Goal: Register for event/course

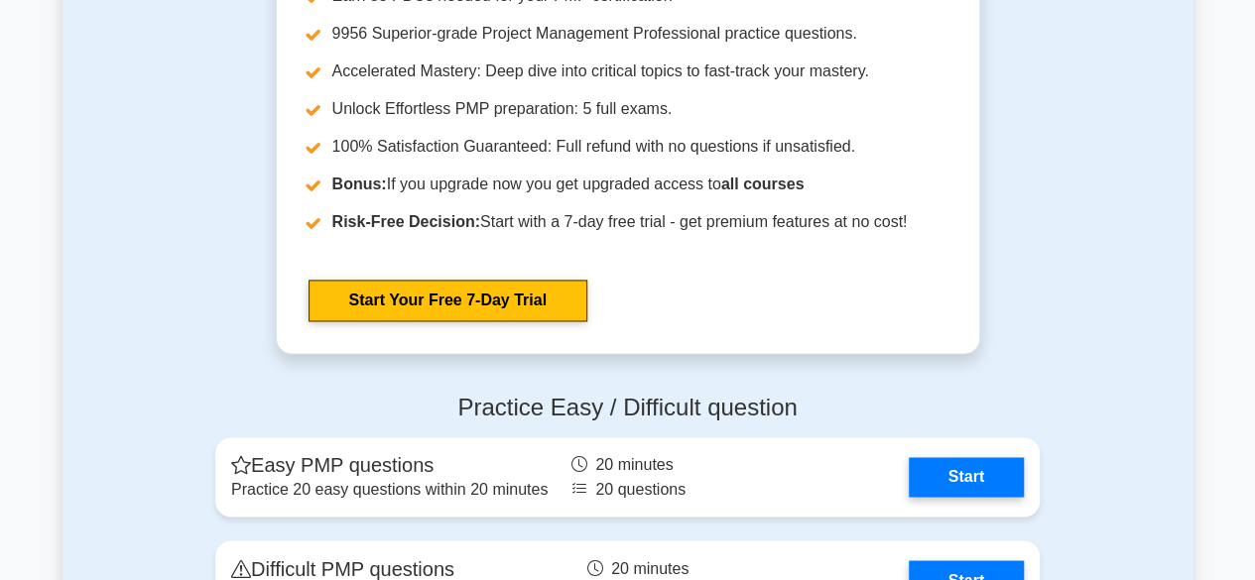
scroll to position [5456, 0]
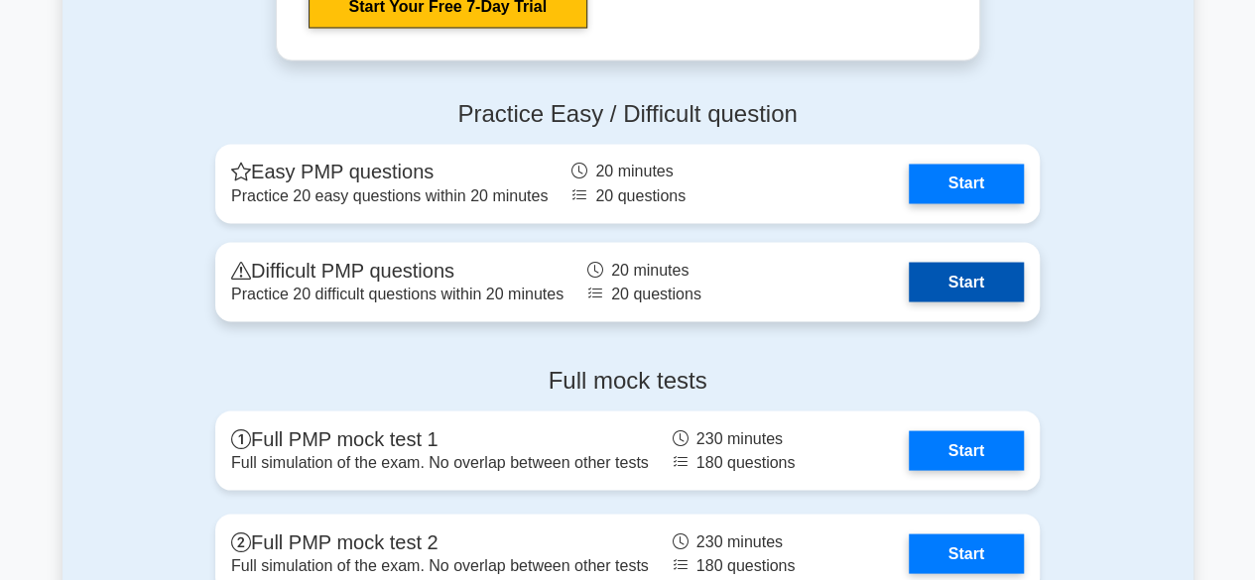
click at [969, 301] on link "Start" at bounding box center [966, 282] width 115 height 40
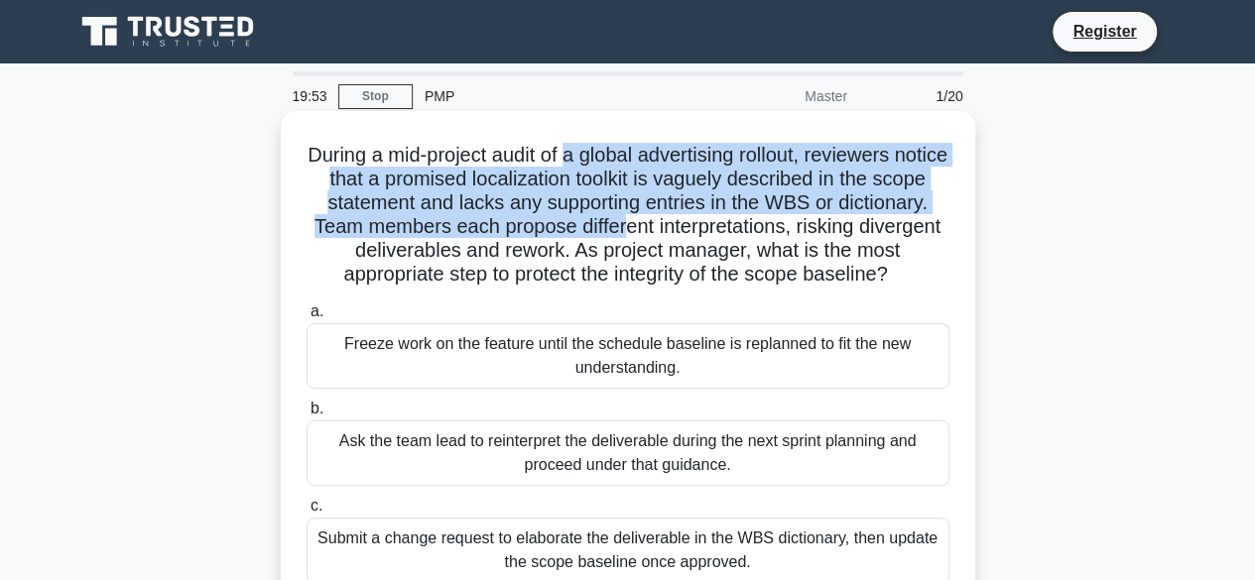
drag, startPoint x: 594, startPoint y: 161, endPoint x: 754, endPoint y: 231, distance: 174.5
click at [754, 231] on h5 "During a mid-project audit of a global advertising rollout, reviewers notice th…" at bounding box center [628, 215] width 647 height 145
click at [608, 194] on h5 "During a mid-project audit of a global advertising rollout, reviewers notice th…" at bounding box center [628, 215] width 647 height 145
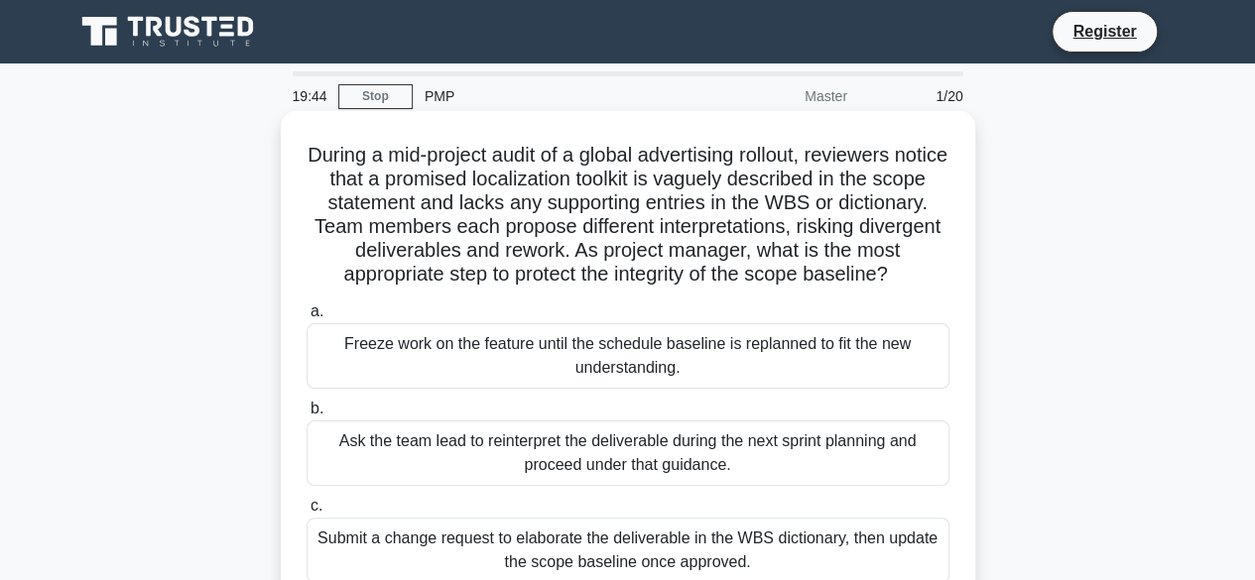
drag, startPoint x: 431, startPoint y: 182, endPoint x: 774, endPoint y: 295, distance: 361.4
click at [774, 288] on h5 "During a mid-project audit of a global advertising rollout, reviewers notice th…" at bounding box center [628, 215] width 647 height 145
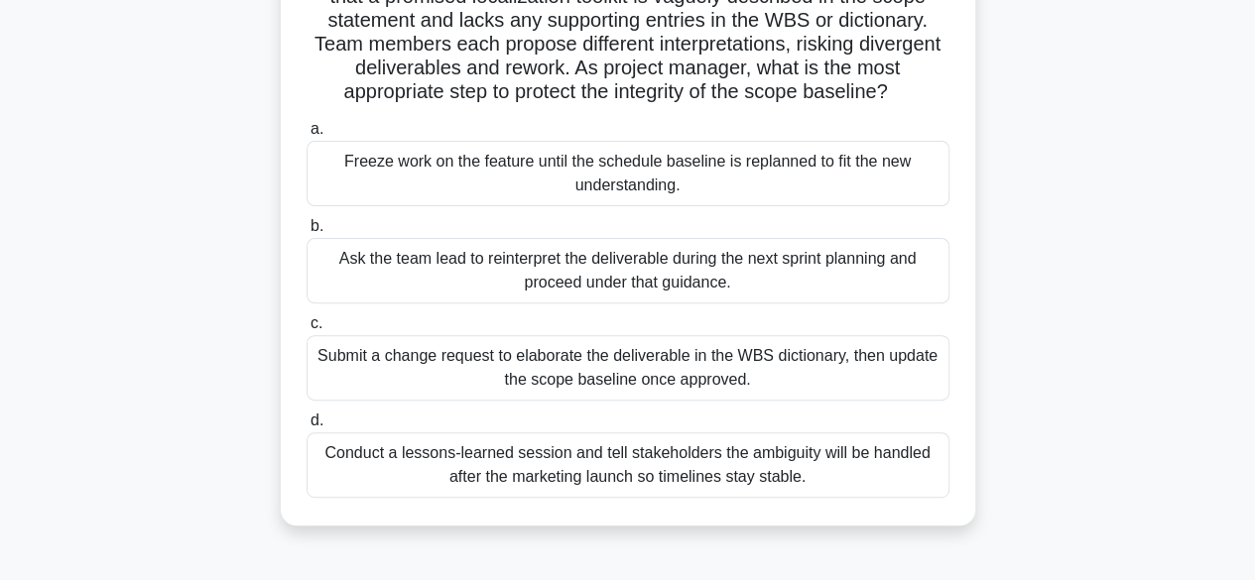
scroll to position [298, 0]
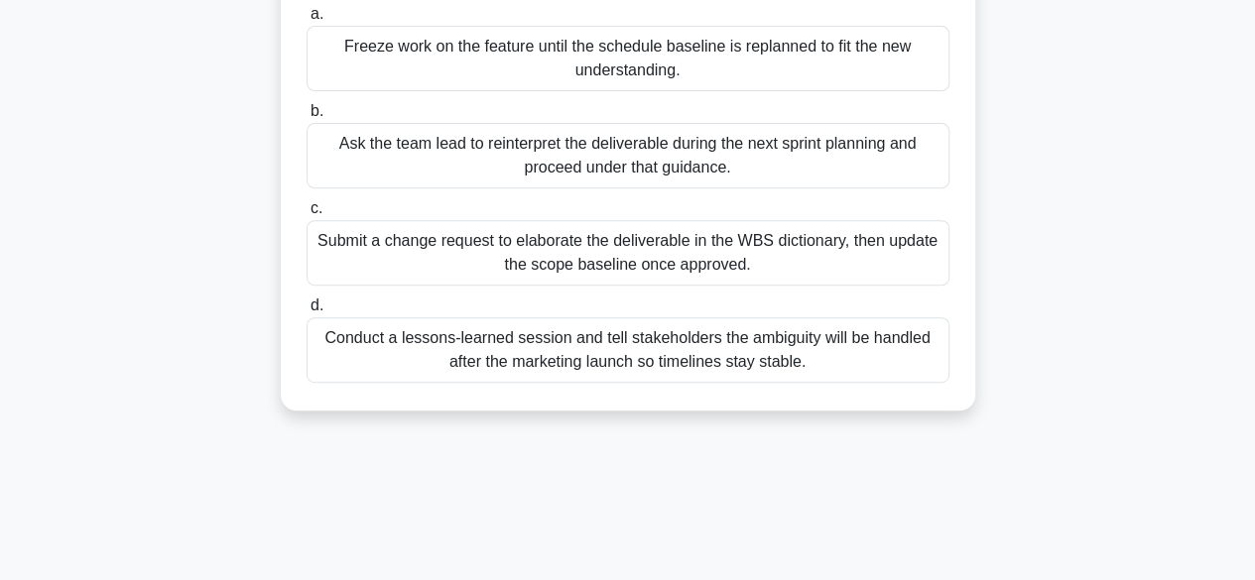
click at [620, 276] on div "Submit a change request to elaborate the deliverable in the WBS dictionary, the…" at bounding box center [628, 252] width 643 height 65
click at [307, 215] on input "c. Submit a change request to elaborate the deliverable in the WBS dictionary, …" at bounding box center [307, 208] width 0 height 13
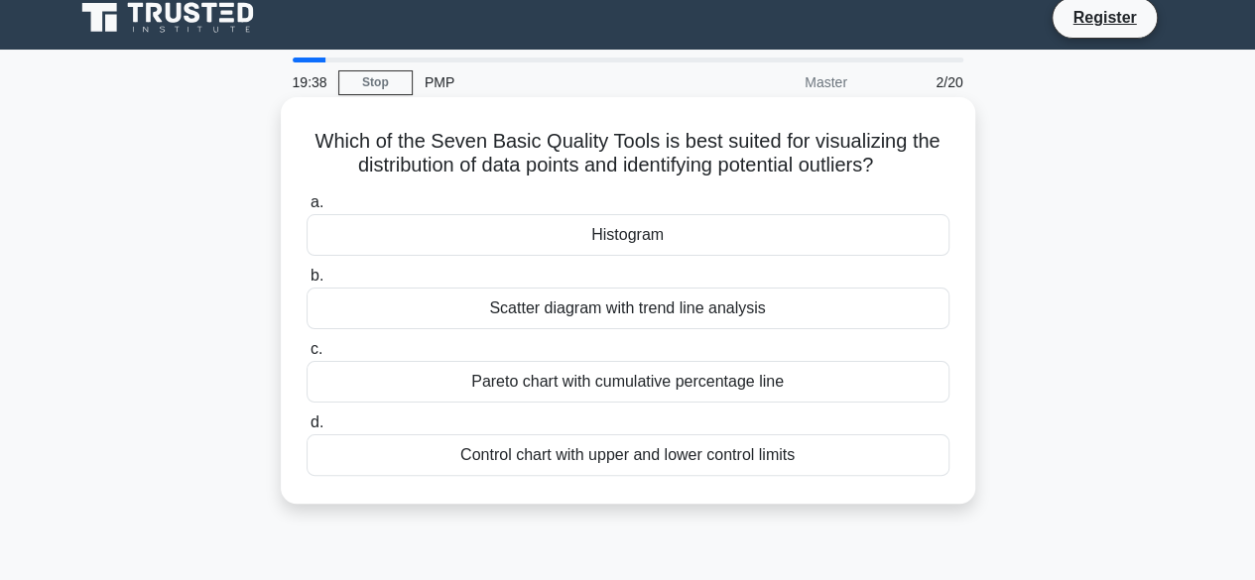
scroll to position [0, 0]
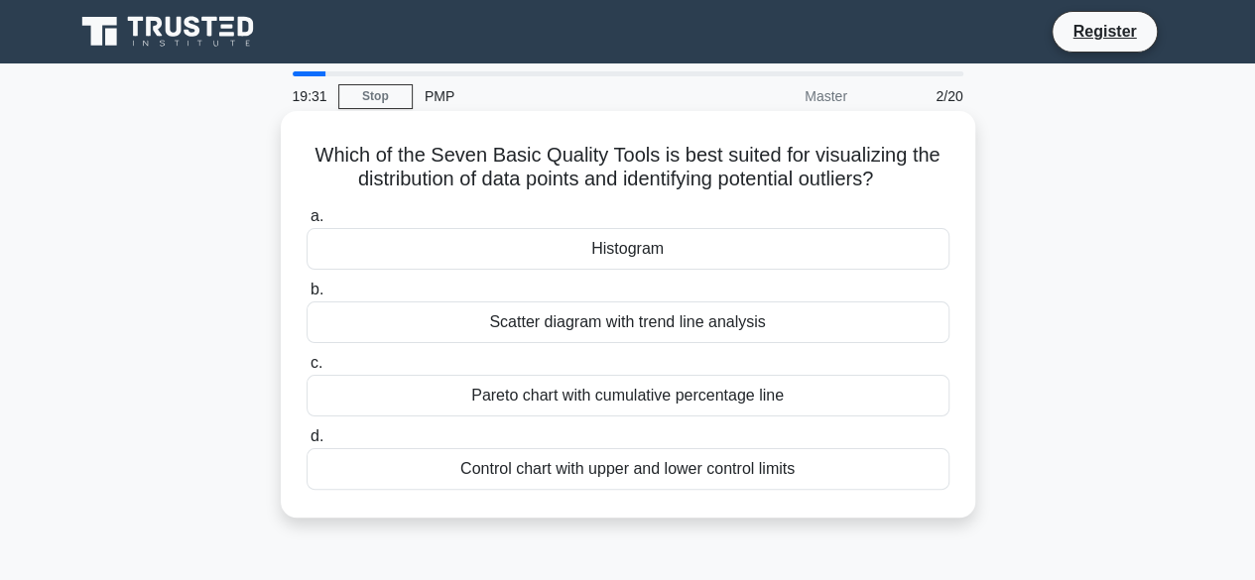
click at [616, 406] on div "Pareto chart with cumulative percentage line" at bounding box center [628, 396] width 643 height 42
click at [307, 370] on input "c. Pareto chart with cumulative percentage line" at bounding box center [307, 363] width 0 height 13
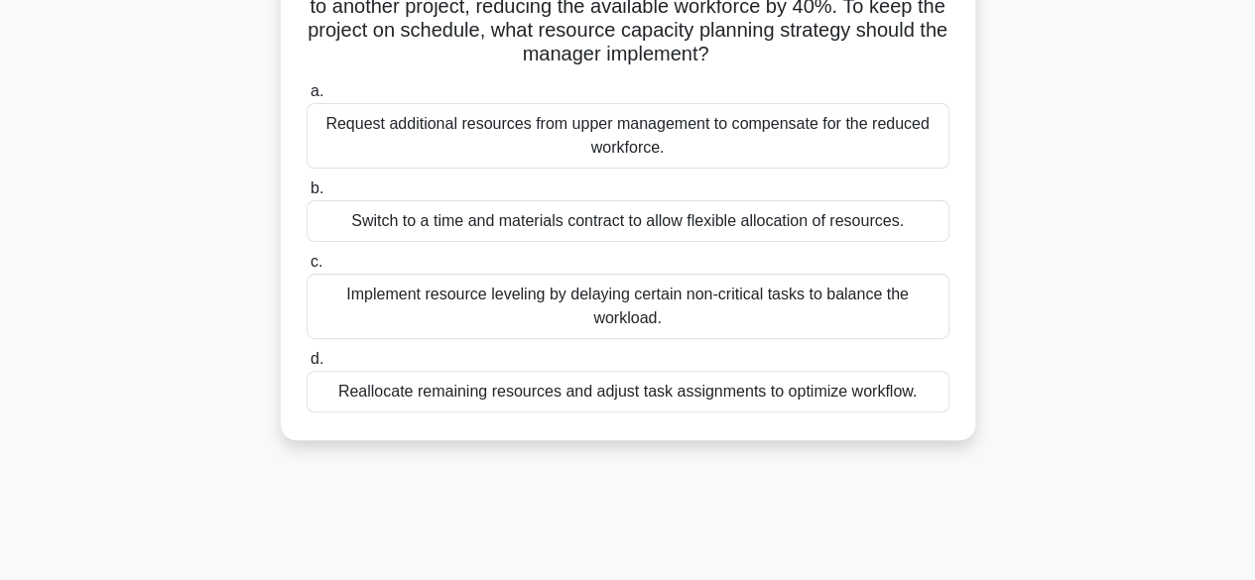
scroll to position [198, 0]
click at [677, 319] on div "Implement resource leveling by delaying certain non-critical tasks to balance t…" at bounding box center [628, 304] width 643 height 65
click at [307, 267] on input "c. Implement resource leveling by delaying certain non-critical tasks to balanc…" at bounding box center [307, 260] width 0 height 13
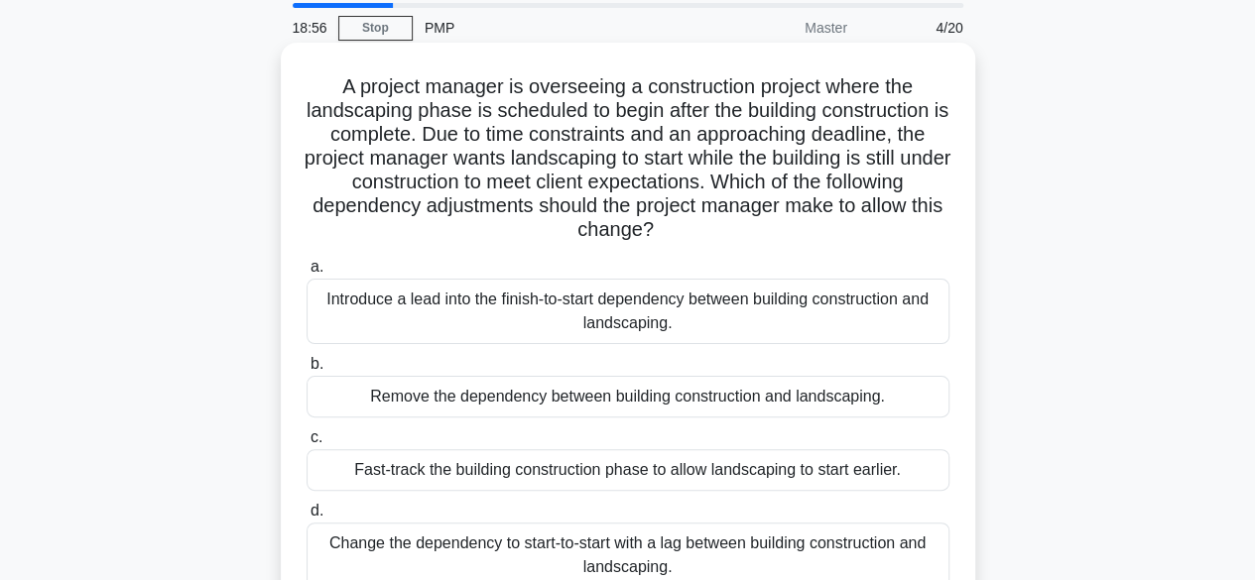
scroll to position [99, 0]
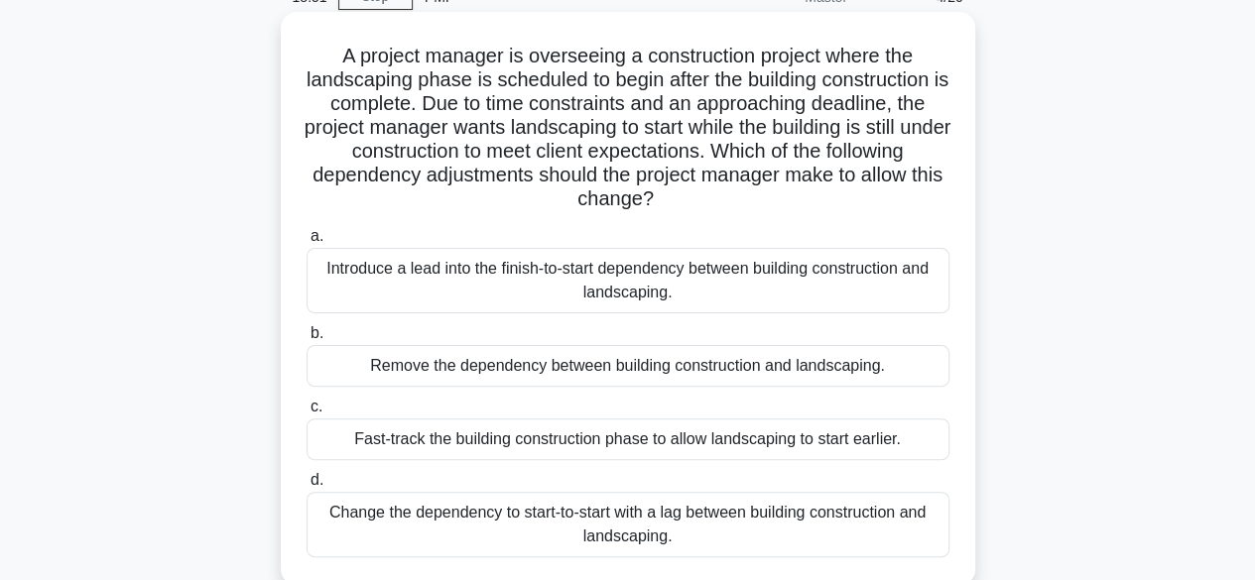
click at [665, 273] on div "Introduce a lead into the finish-to-start dependency between building construct…" at bounding box center [628, 280] width 643 height 65
click at [307, 243] on input "a. Introduce a lead into the finish-to-start dependency between building constr…" at bounding box center [307, 236] width 0 height 13
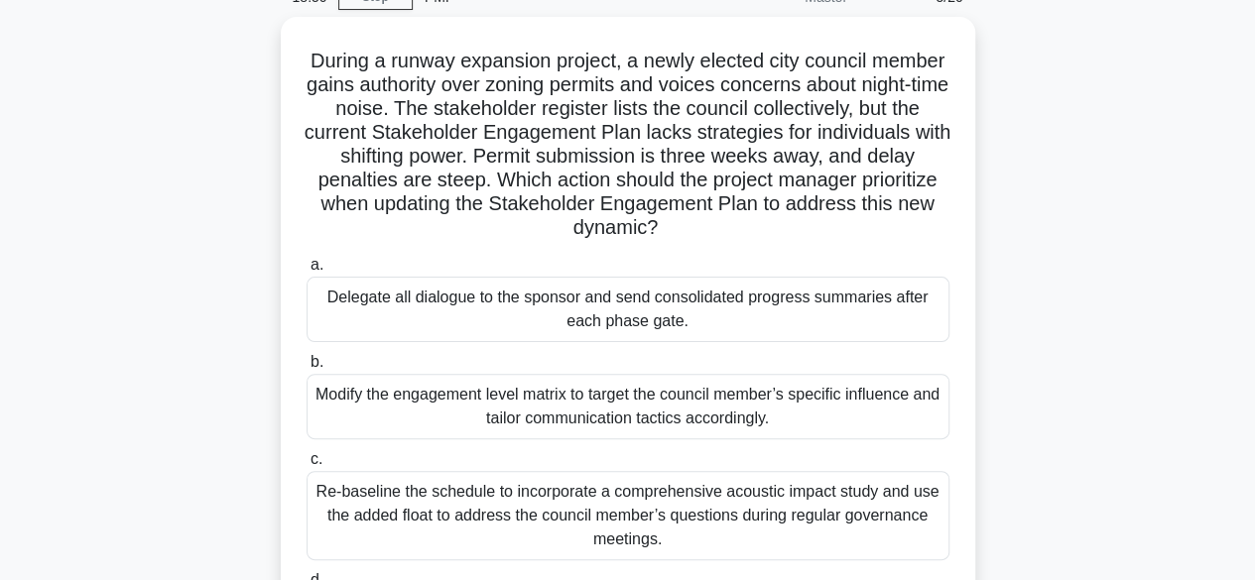
scroll to position [0, 0]
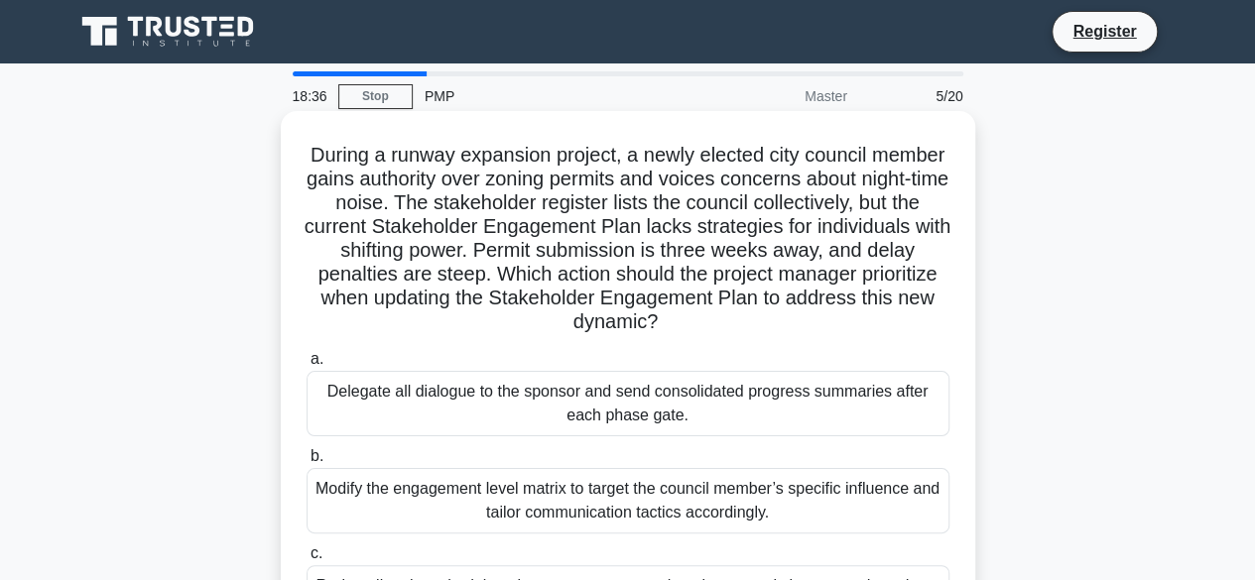
drag, startPoint x: 486, startPoint y: 256, endPoint x: 754, endPoint y: 337, distance: 279.9
click at [754, 337] on div "During a runway expansion project, a newly elected city council member gains au…" at bounding box center [628, 445] width 679 height 653
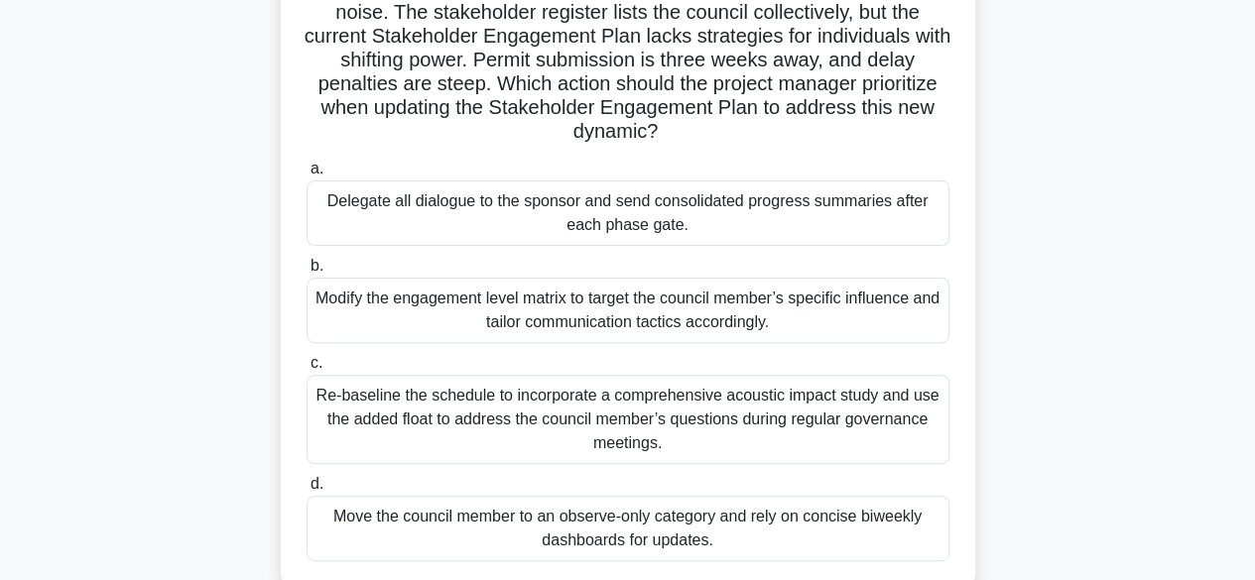
scroll to position [198, 0]
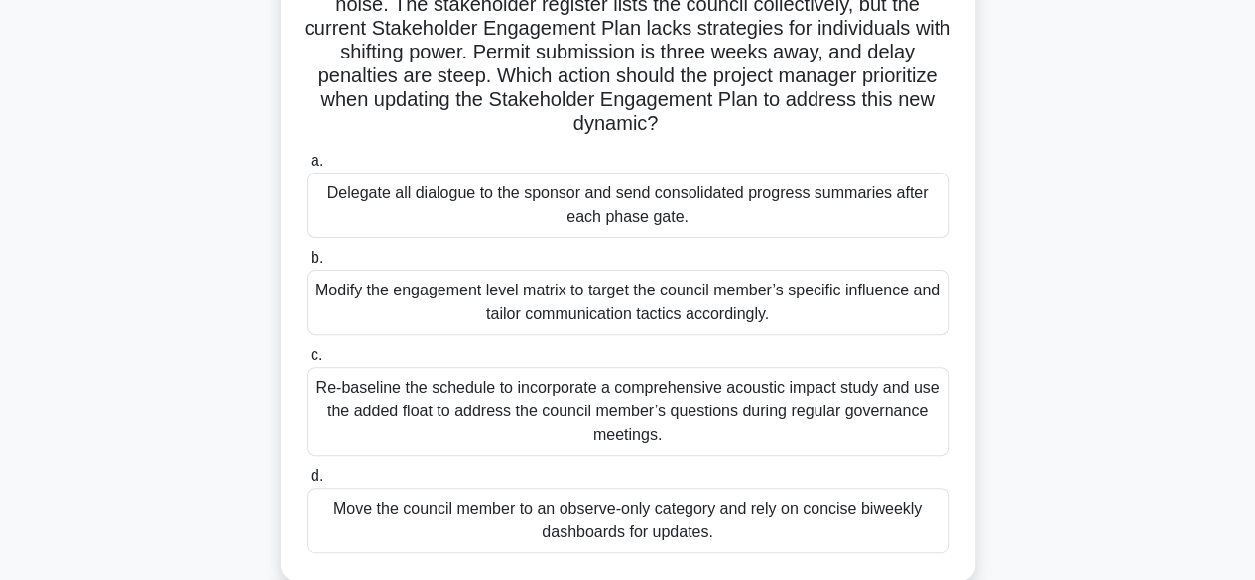
click at [698, 303] on div "Modify the engagement level matrix to target the council member’s specific infl…" at bounding box center [628, 302] width 643 height 65
click at [307, 265] on input "b. Modify the engagement level matrix to target the council member’s specific i…" at bounding box center [307, 258] width 0 height 13
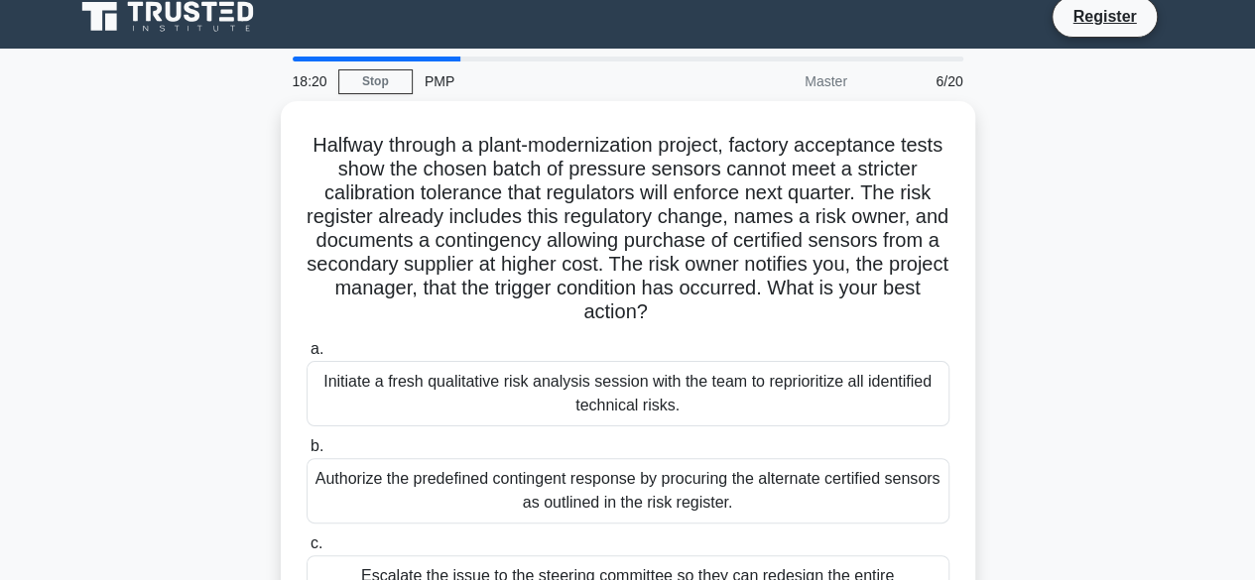
scroll to position [0, 0]
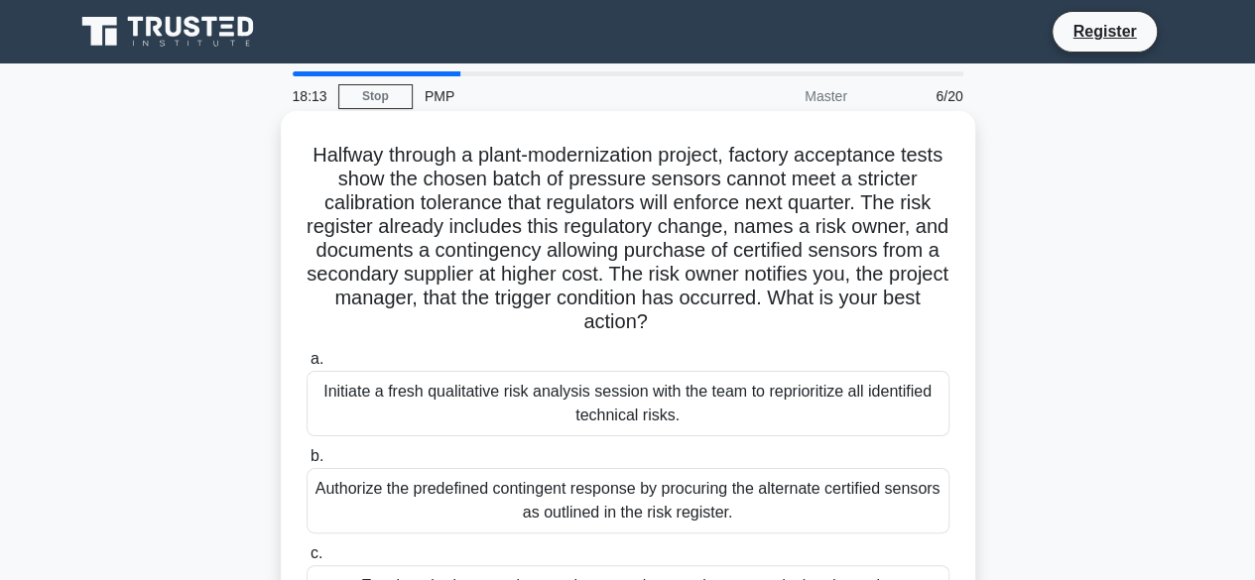
drag, startPoint x: 762, startPoint y: 168, endPoint x: 772, endPoint y: 326, distance: 159.0
click at [772, 326] on h5 "Halfway through a plant-modernization project, factory acceptance tests show th…" at bounding box center [628, 239] width 647 height 192
drag, startPoint x: 871, startPoint y: 201, endPoint x: 862, endPoint y: 330, distance: 129.3
click at [862, 330] on h5 "Halfway through a plant-modernization project, factory acceptance tests show th…" at bounding box center [628, 239] width 647 height 192
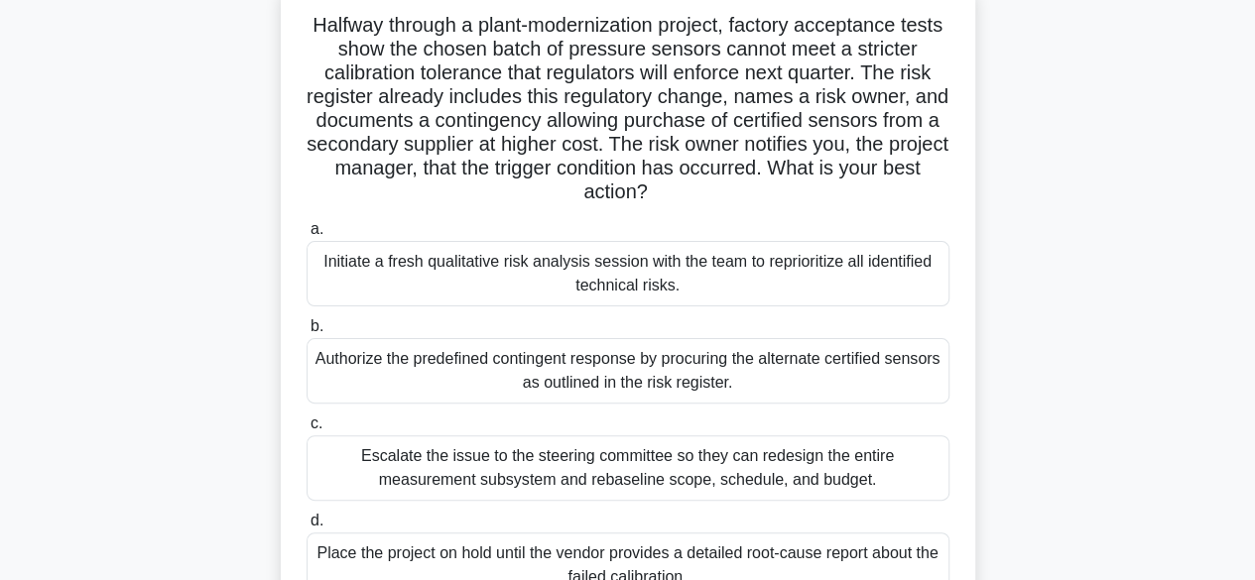
scroll to position [99, 0]
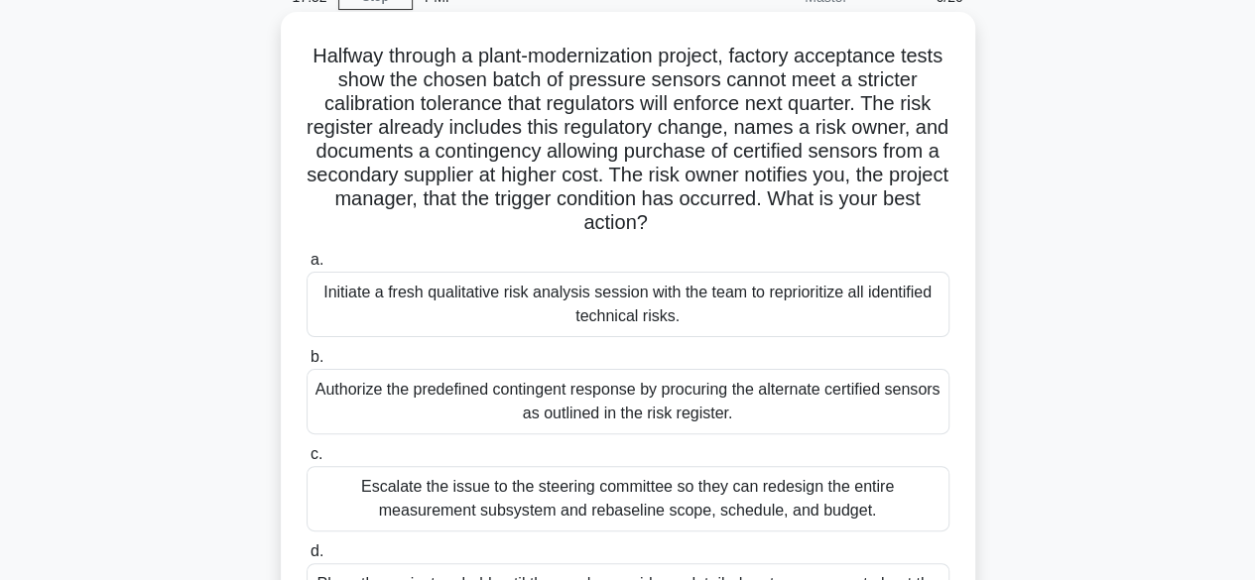
click at [670, 396] on div "Authorize the predefined contingent response by procuring the alternate certifi…" at bounding box center [628, 401] width 643 height 65
click at [307, 364] on input "b. Authorize the predefined contingent response by procuring the alternate cert…" at bounding box center [307, 357] width 0 height 13
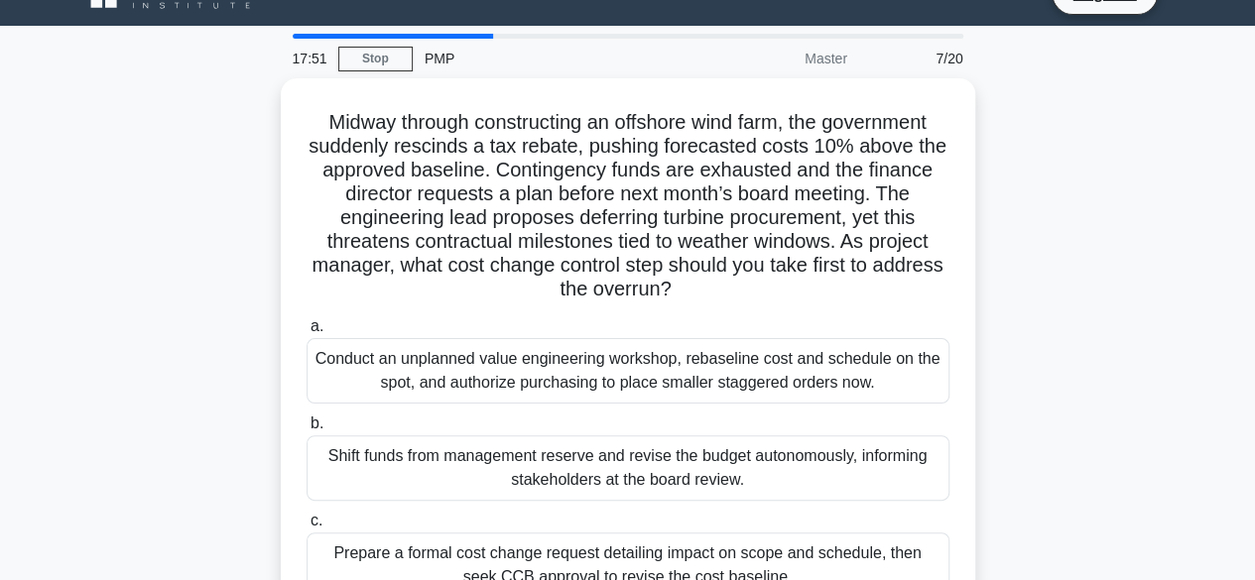
scroll to position [0, 0]
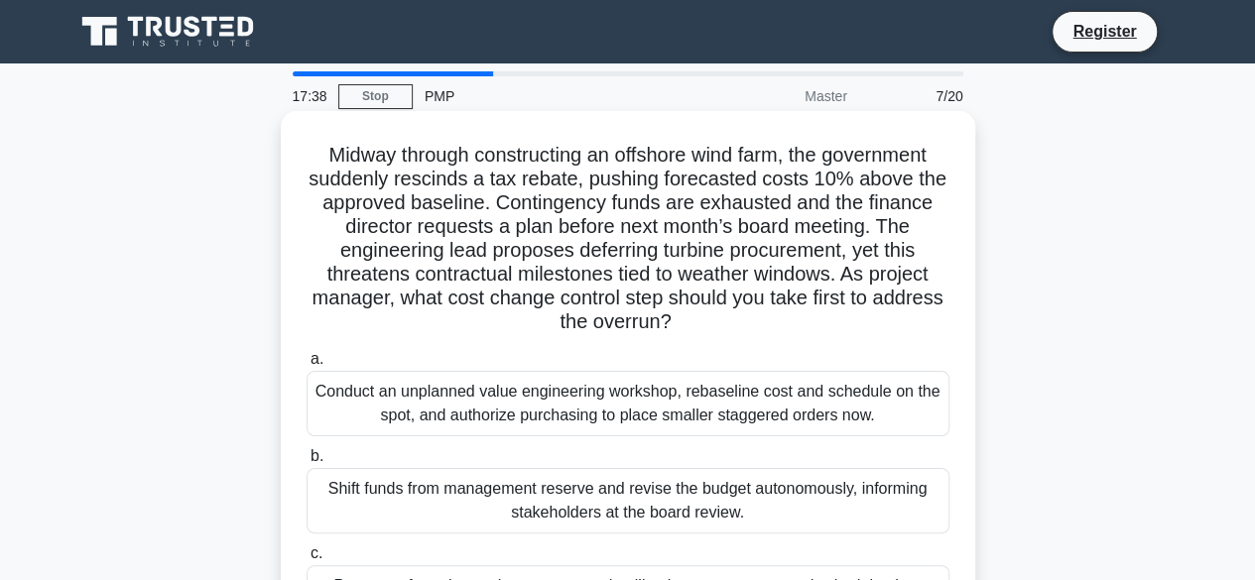
drag, startPoint x: 625, startPoint y: 209, endPoint x: 760, endPoint y: 323, distance: 176.7
click at [760, 323] on h5 "Midway through constructing an offshore wind farm, the government suddenly resc…" at bounding box center [628, 239] width 647 height 192
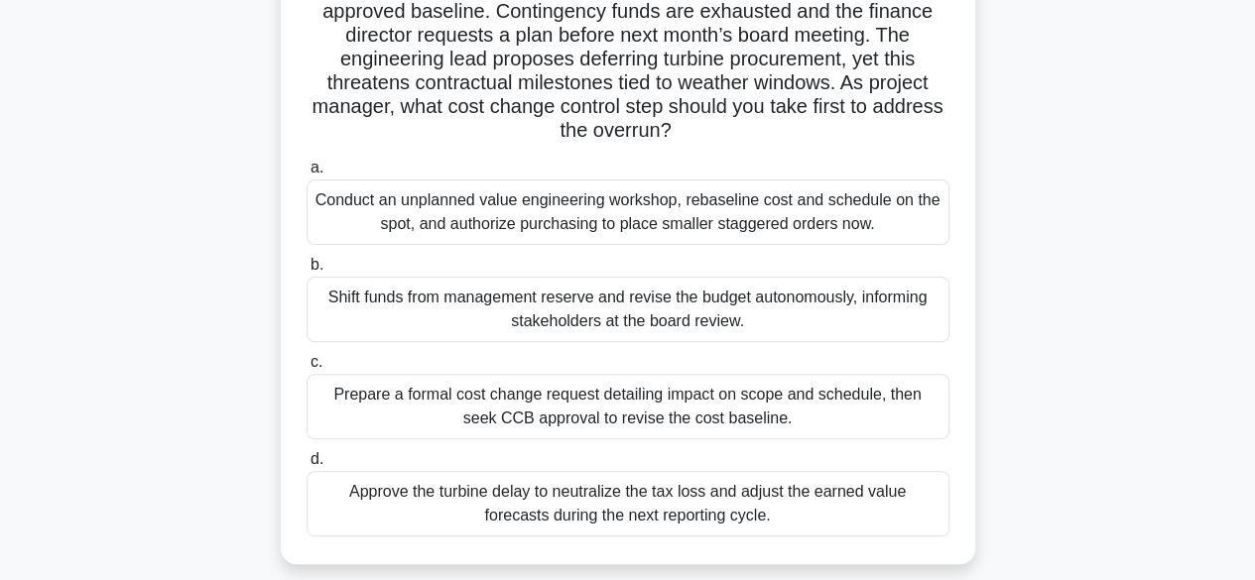
scroll to position [198, 0]
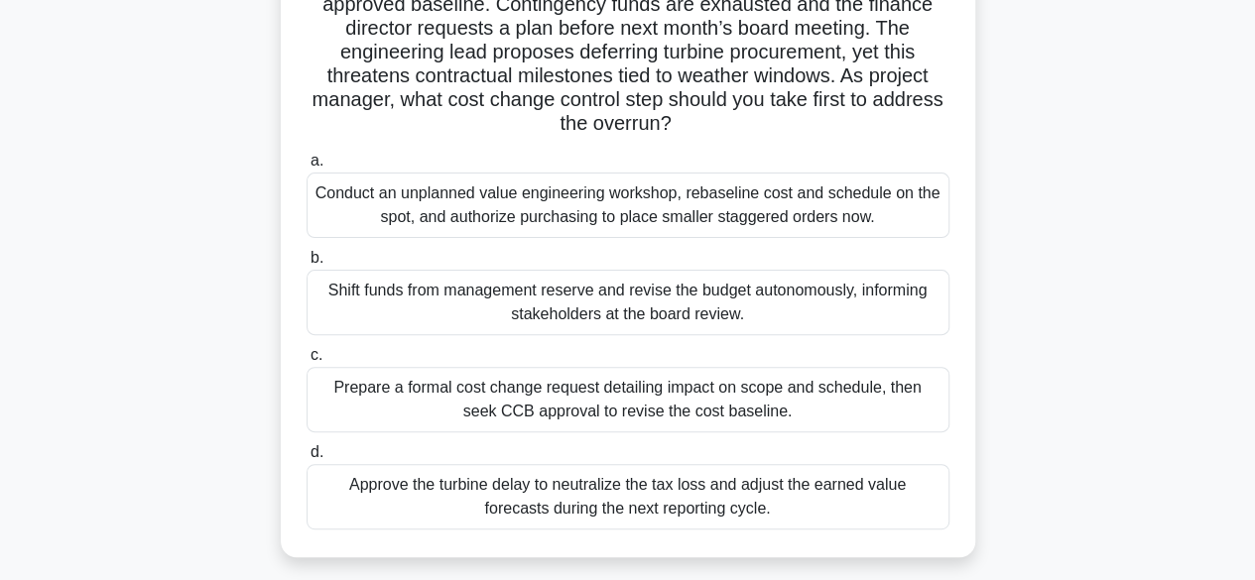
click at [546, 405] on div "Prepare a formal cost change request detailing impact on scope and schedule, th…" at bounding box center [628, 399] width 643 height 65
click at [307, 362] on input "c. Prepare a formal cost change request detailing impact on scope and schedule,…" at bounding box center [307, 355] width 0 height 13
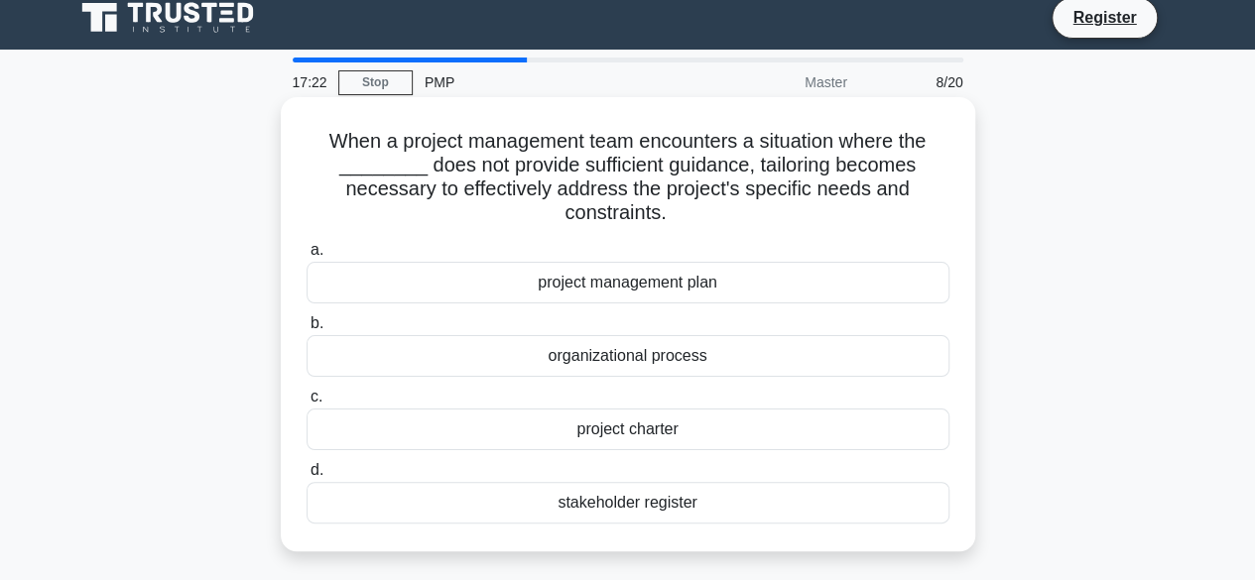
scroll to position [0, 0]
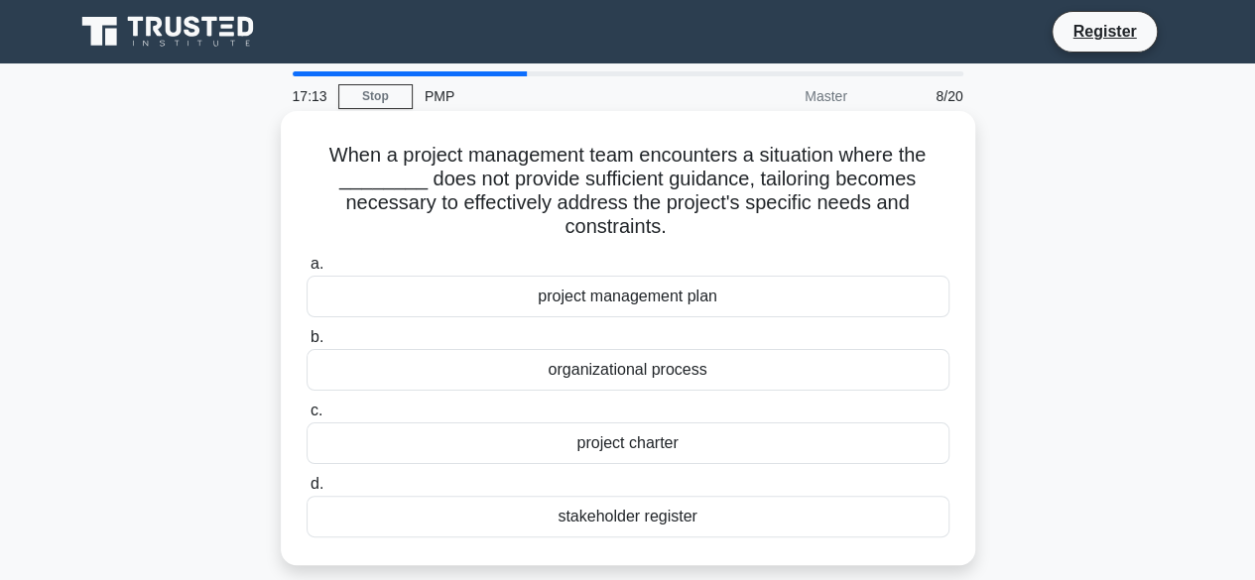
click at [651, 450] on div "project charter" at bounding box center [628, 444] width 643 height 42
click at [307, 418] on input "c. project charter" at bounding box center [307, 411] width 0 height 13
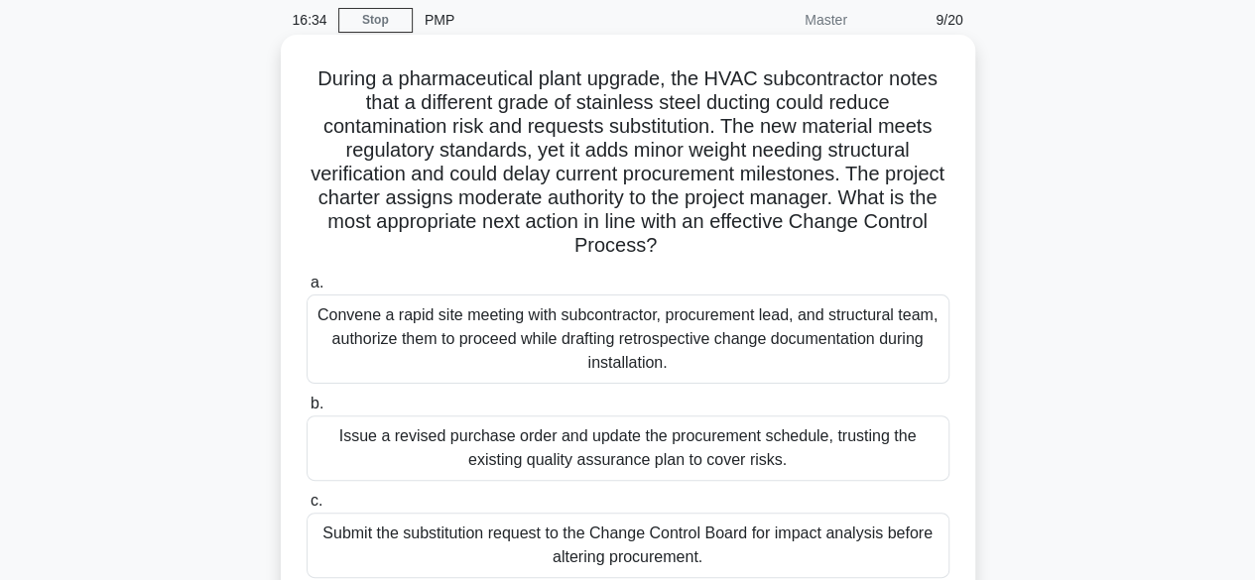
scroll to position [198, 0]
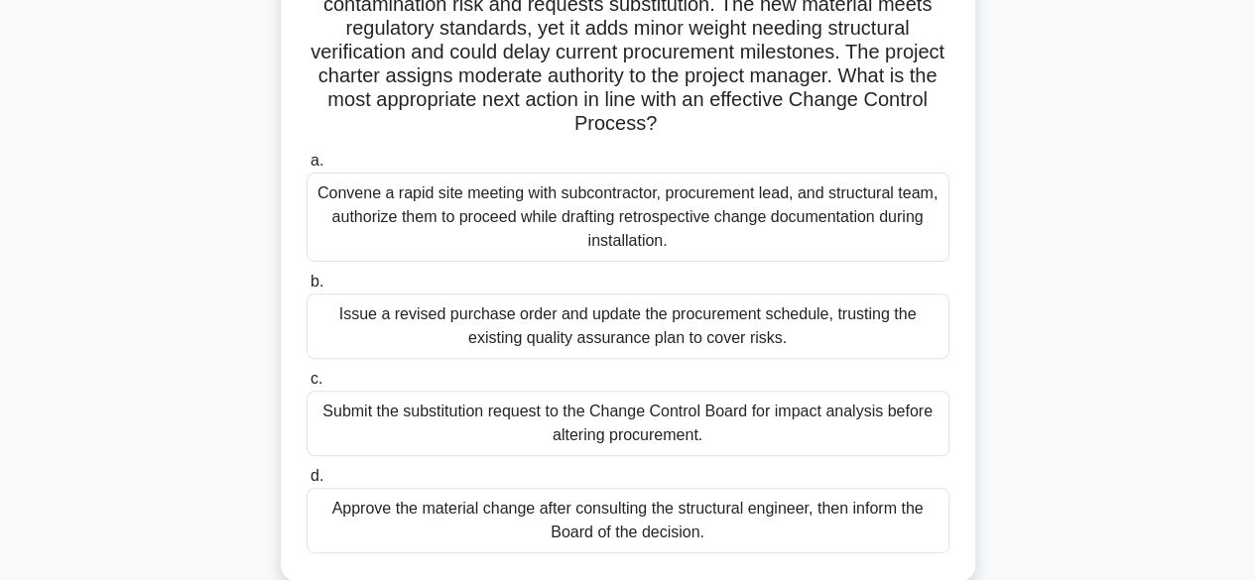
click at [635, 213] on div "Convene a rapid site meeting with subcontractor, procurement lead, and structur…" at bounding box center [628, 217] width 643 height 89
click at [307, 168] on input "a. Convene a rapid site meeting with subcontractor, procurement lead, and struc…" at bounding box center [307, 161] width 0 height 13
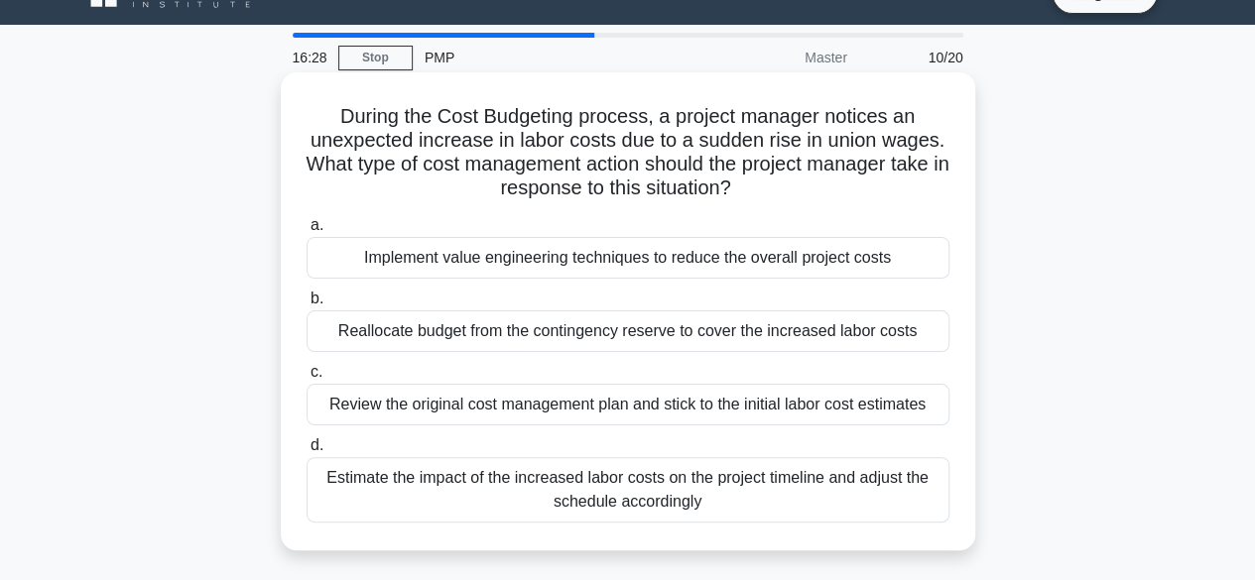
scroll to position [0, 0]
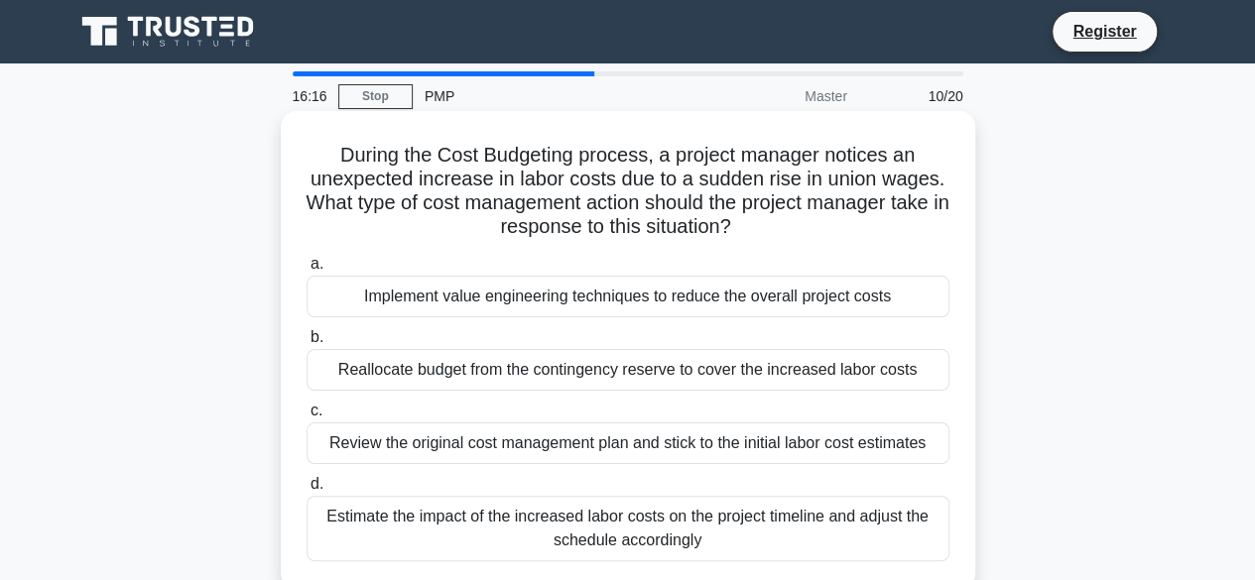
drag, startPoint x: 568, startPoint y: 185, endPoint x: 802, endPoint y: 227, distance: 236.8
click at [802, 227] on h5 "During the Cost Budgeting process, a project manager notices an unexpected incr…" at bounding box center [628, 191] width 647 height 97
click at [685, 302] on div "Implement value engineering techniques to reduce the overall project costs" at bounding box center [628, 297] width 643 height 42
click at [307, 271] on input "a. Implement value engineering techniques to reduce the overall project costs" at bounding box center [307, 264] width 0 height 13
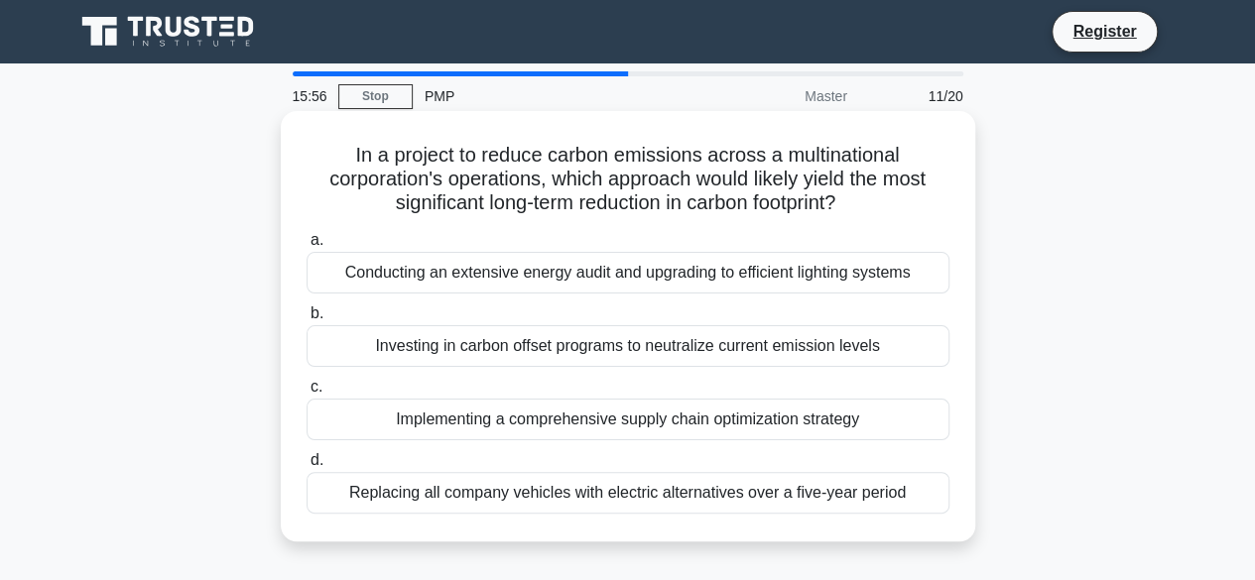
click at [813, 491] on div "Replacing all company vehicles with electric alternatives over a five-year peri…" at bounding box center [628, 493] width 643 height 42
click at [307, 467] on input "d. Replacing all company vehicles with electric alternatives over a five-year p…" at bounding box center [307, 460] width 0 height 13
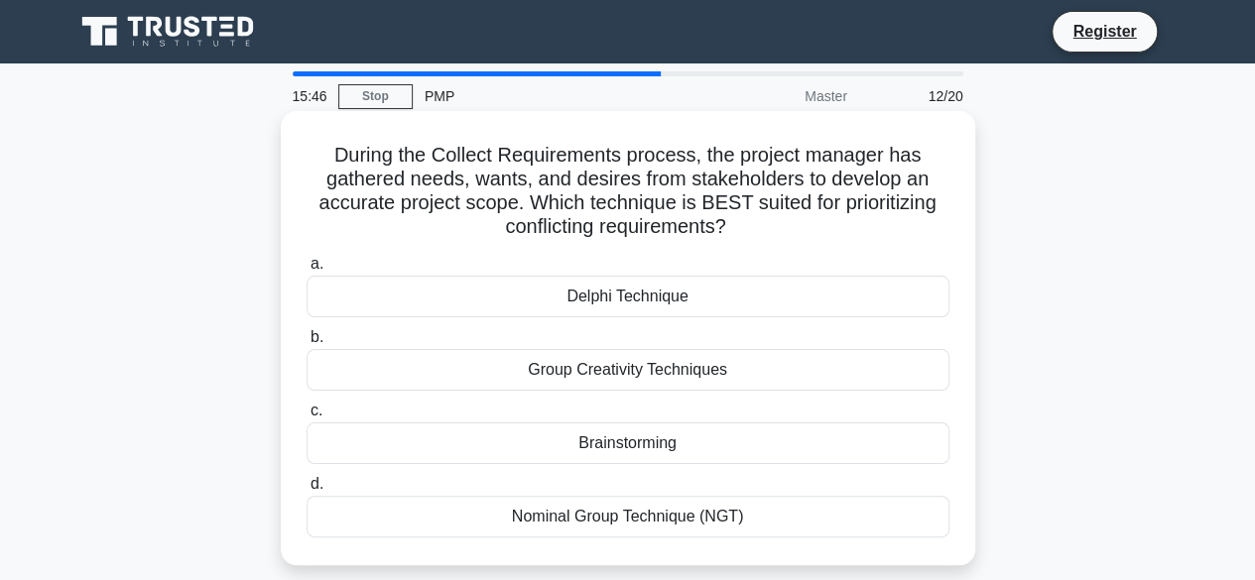
click at [639, 297] on div "Delphi Technique" at bounding box center [628, 297] width 643 height 42
click at [307, 271] on input "a. Delphi Technique" at bounding box center [307, 264] width 0 height 13
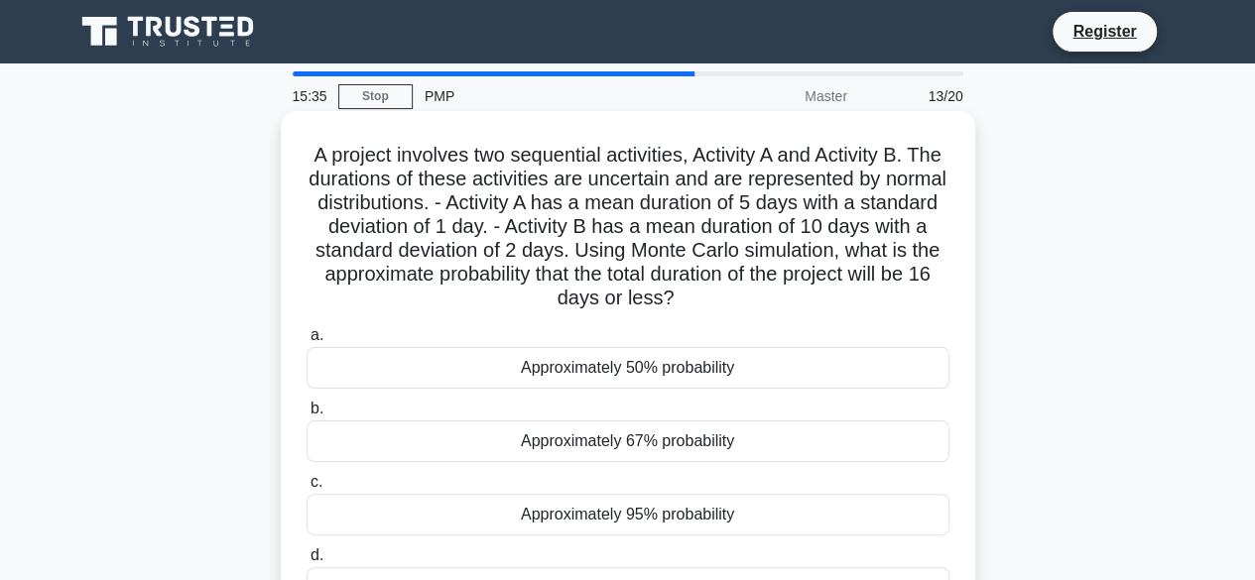
click at [641, 443] on div "Approximately 67% probability" at bounding box center [628, 442] width 643 height 42
click at [307, 416] on input "b. Approximately 67% probability" at bounding box center [307, 409] width 0 height 13
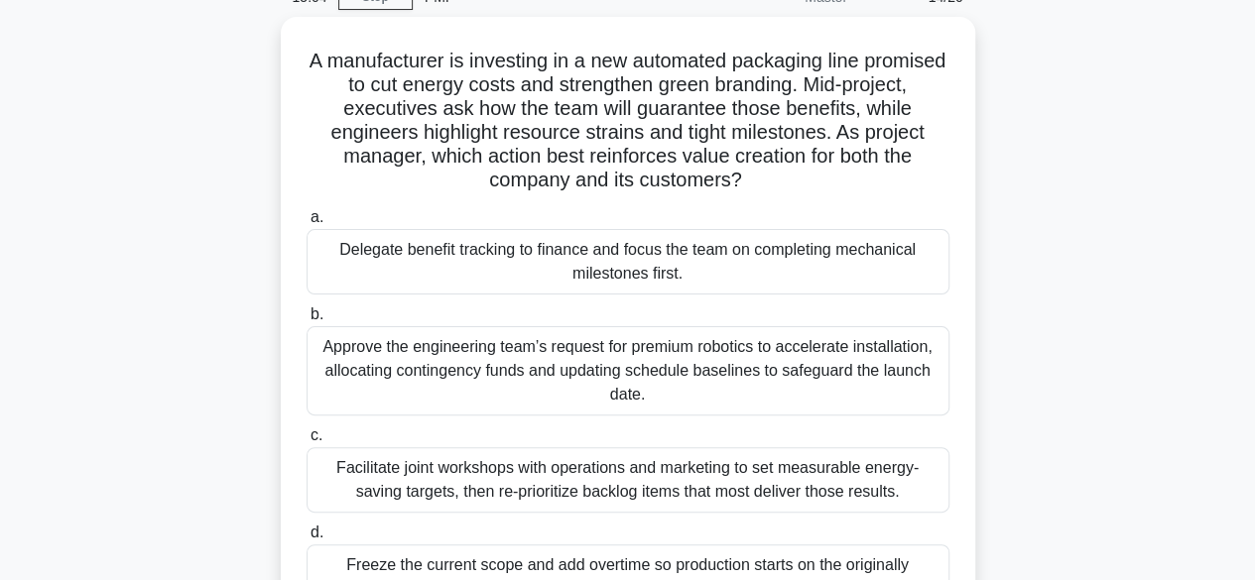
scroll to position [198, 0]
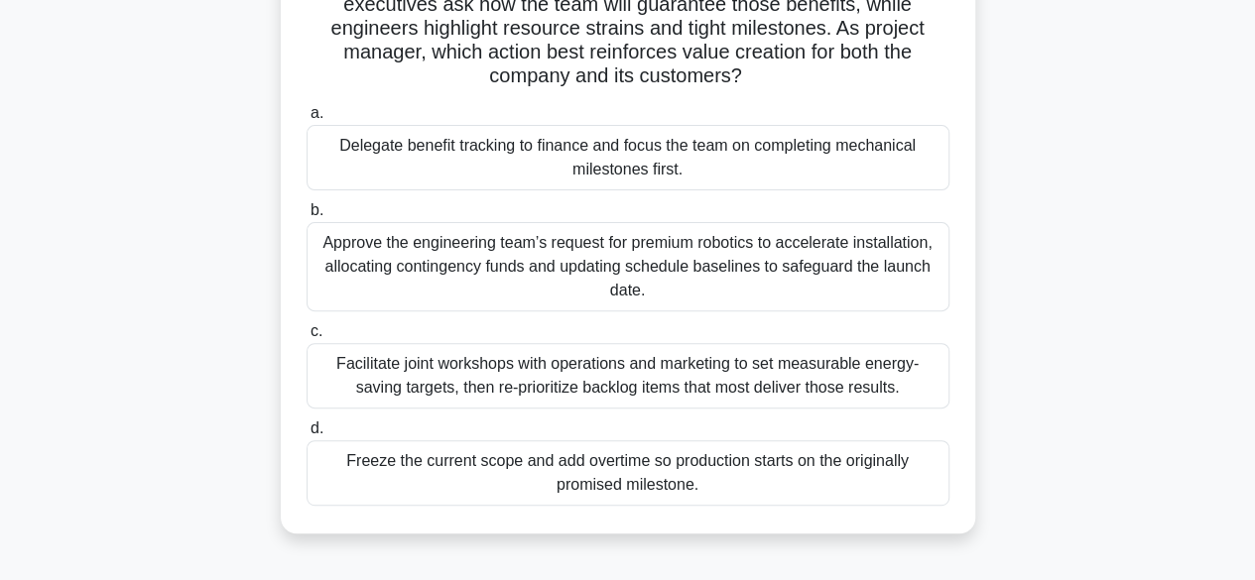
click at [612, 376] on div "Facilitate joint workshops with operations and marketing to set measurable ener…" at bounding box center [628, 375] width 643 height 65
click at [307, 338] on input "c. Facilitate joint workshops with operations and marketing to set measurable e…" at bounding box center [307, 331] width 0 height 13
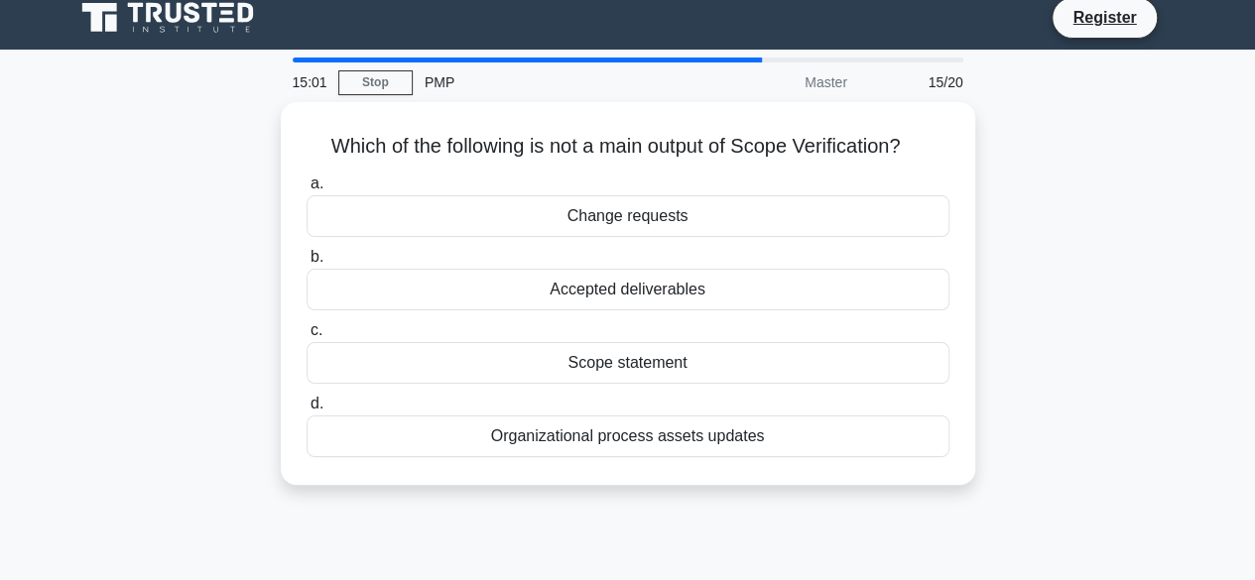
scroll to position [0, 0]
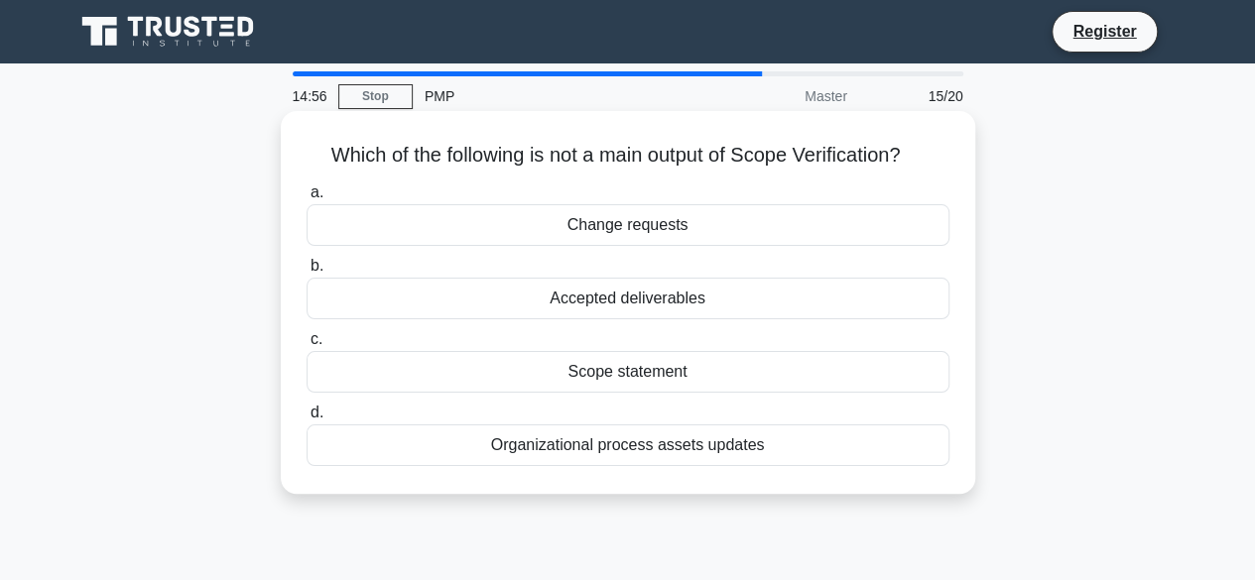
click at [631, 221] on div "Change requests" at bounding box center [628, 225] width 643 height 42
click at [307, 199] on input "a. Change requests" at bounding box center [307, 192] width 0 height 13
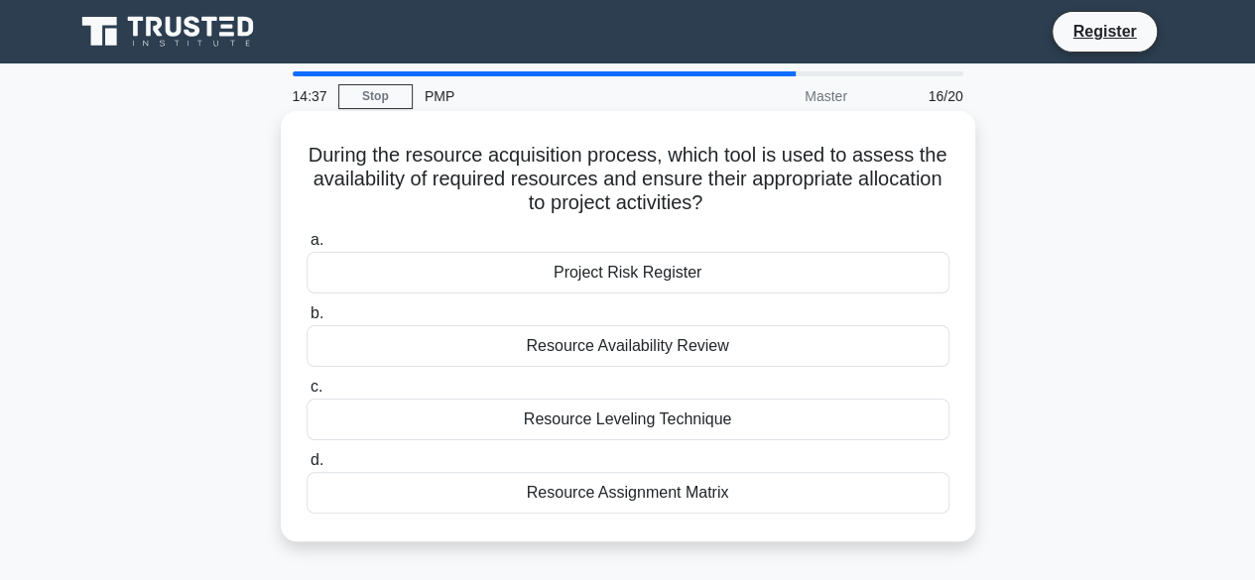
click at [694, 346] on div "Resource Availability Review" at bounding box center [628, 346] width 643 height 42
click at [307, 320] on input "b. Resource Availability Review" at bounding box center [307, 314] width 0 height 13
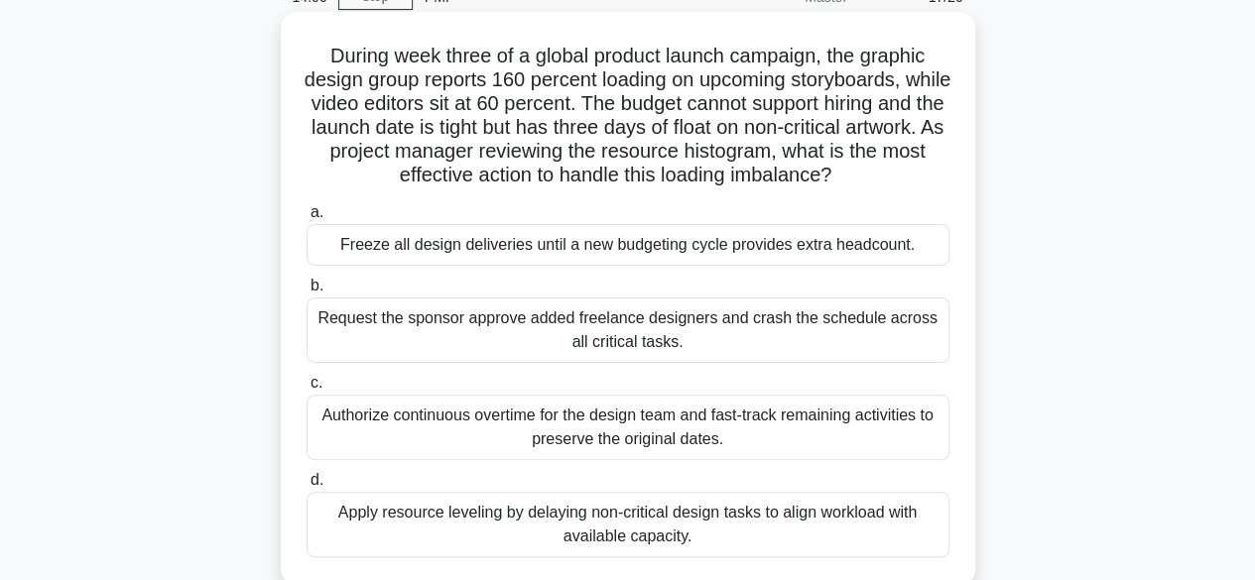
scroll to position [198, 0]
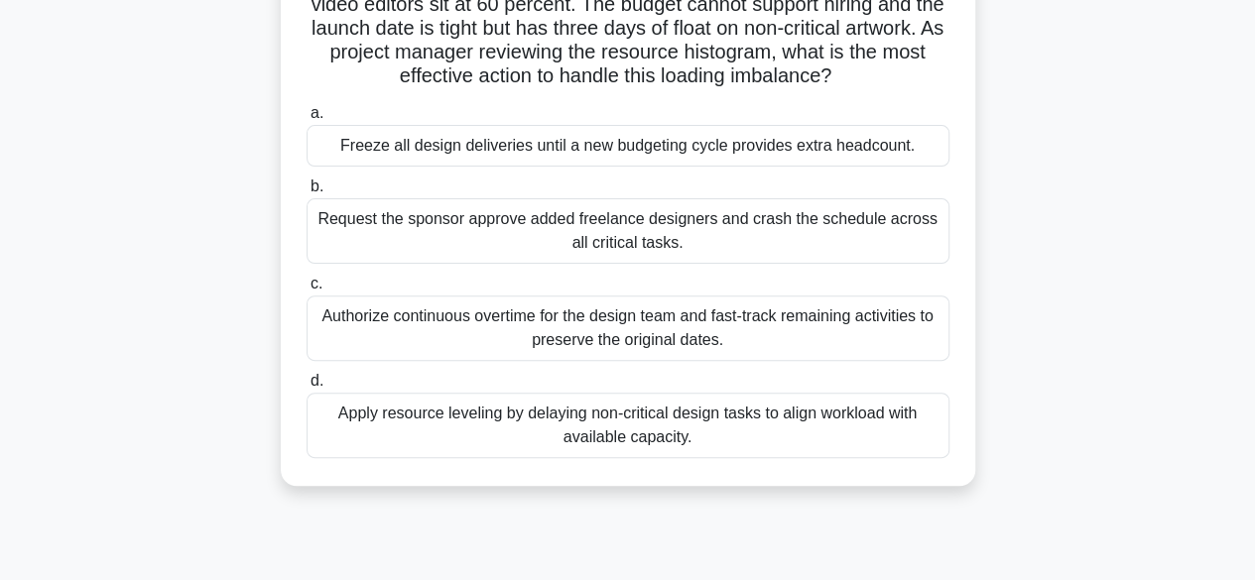
click at [734, 423] on div "Apply resource leveling by delaying non-critical design tasks to align workload…" at bounding box center [628, 425] width 643 height 65
click at [307, 388] on input "d. Apply resource leveling by delaying non-critical design tasks to align workl…" at bounding box center [307, 381] width 0 height 13
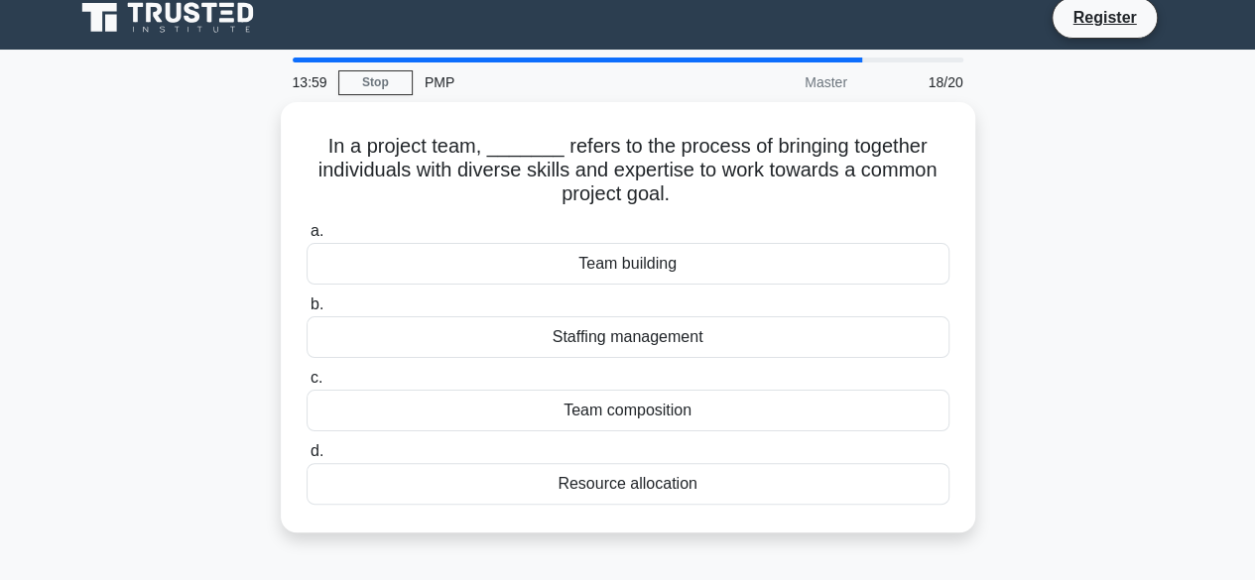
scroll to position [0, 0]
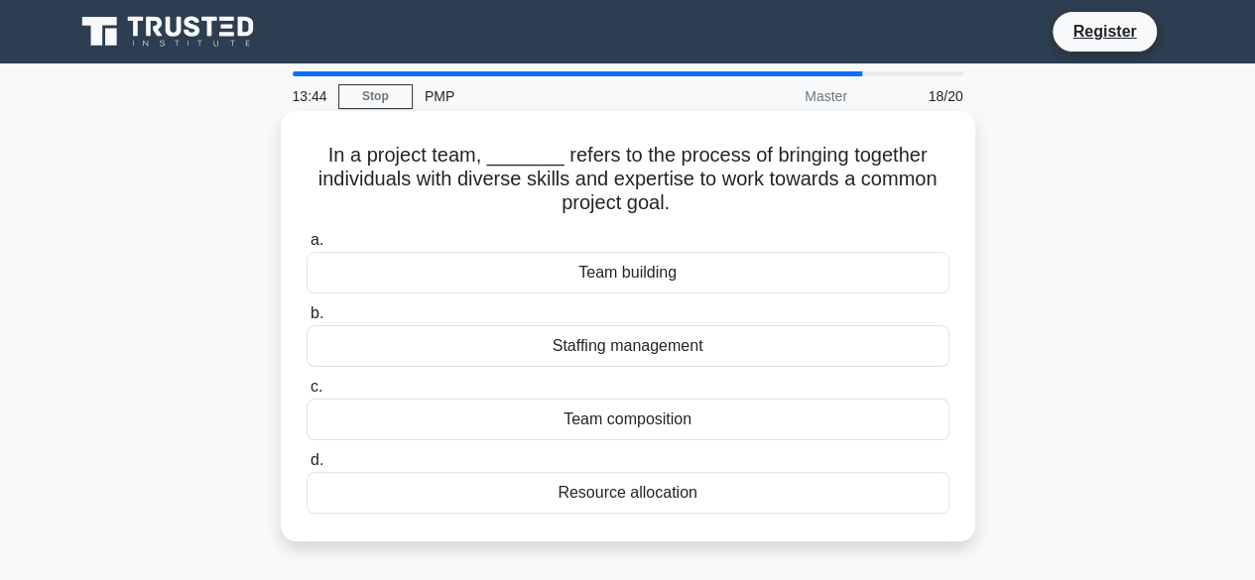
click at [667, 276] on div "Team building" at bounding box center [628, 273] width 643 height 42
click at [307, 247] on input "a. Team building" at bounding box center [307, 240] width 0 height 13
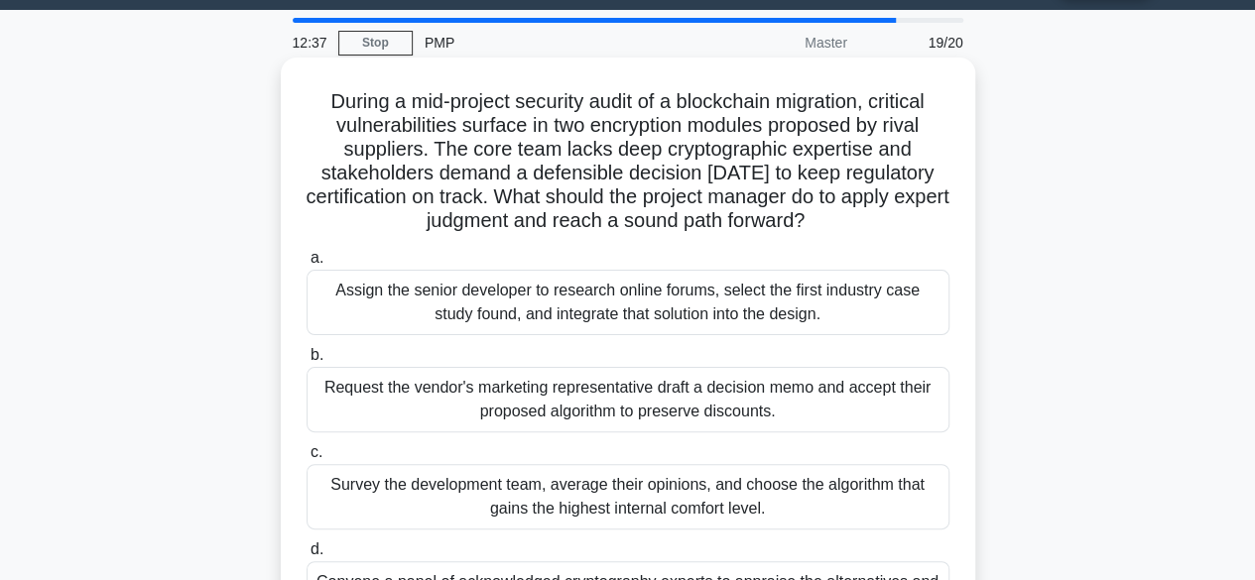
scroll to position [99, 0]
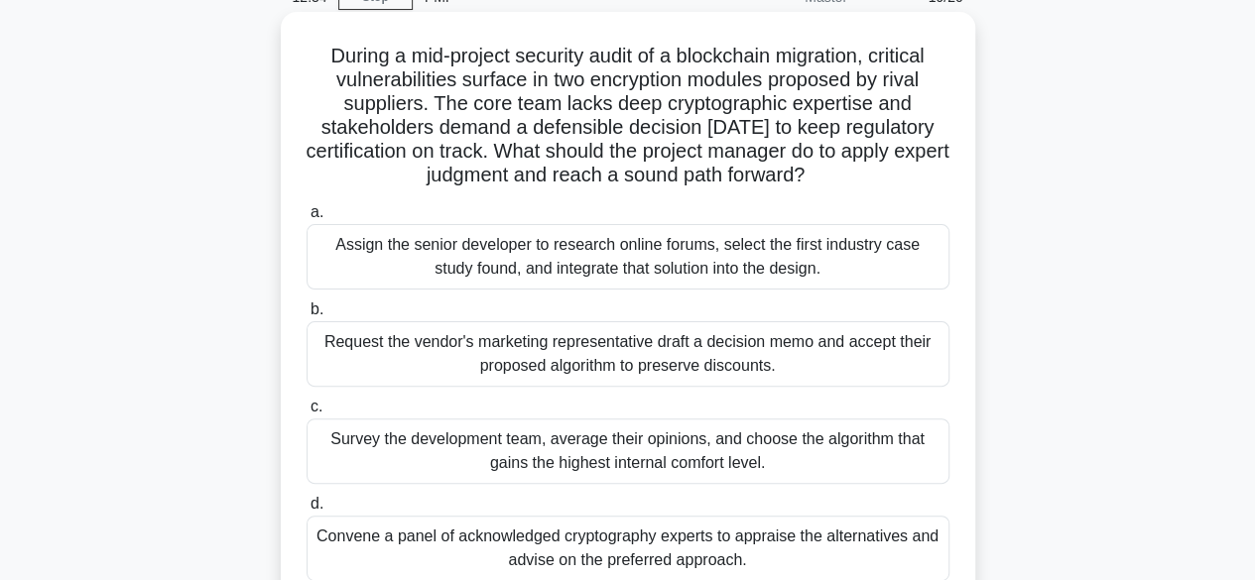
click at [791, 564] on div "Convene a panel of acknowledged cryptography experts to appraise the alternativ…" at bounding box center [628, 548] width 643 height 65
click at [307, 511] on input "d. Convene a panel of acknowledged cryptography experts to appraise the alterna…" at bounding box center [307, 504] width 0 height 13
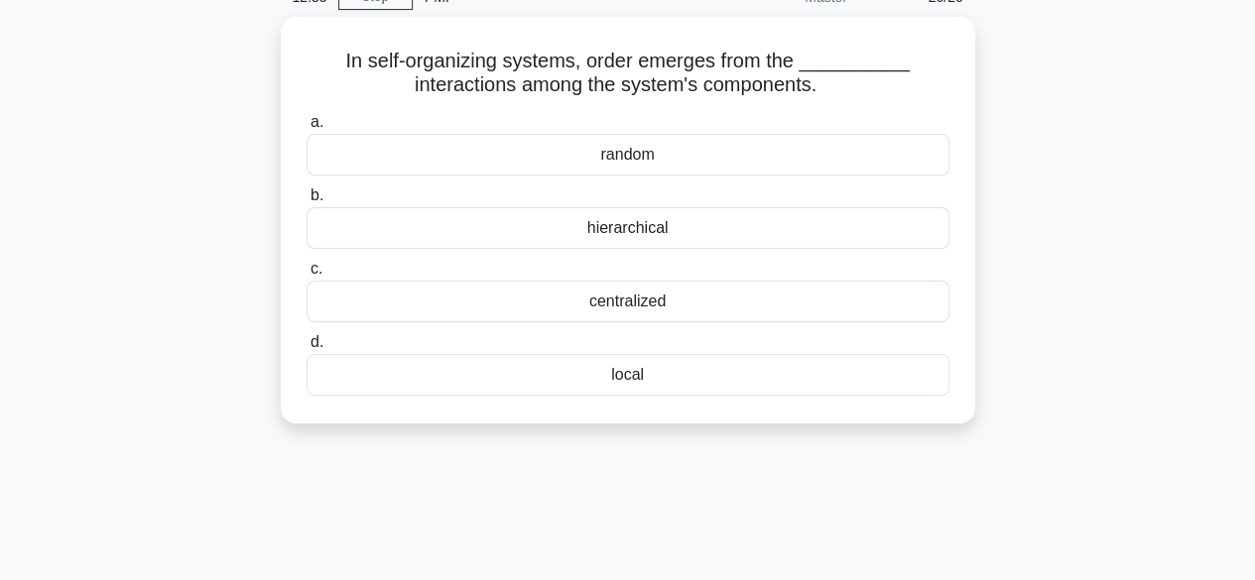
scroll to position [0, 0]
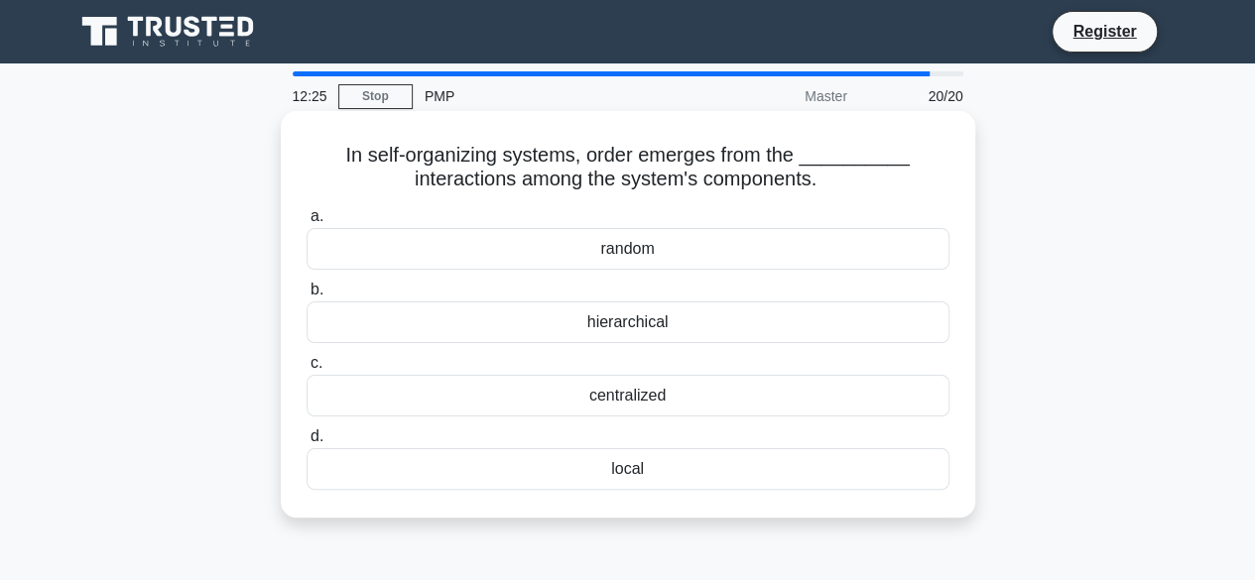
click at [641, 478] on div "local" at bounding box center [628, 469] width 643 height 42
click at [307, 443] on input "d. local" at bounding box center [307, 437] width 0 height 13
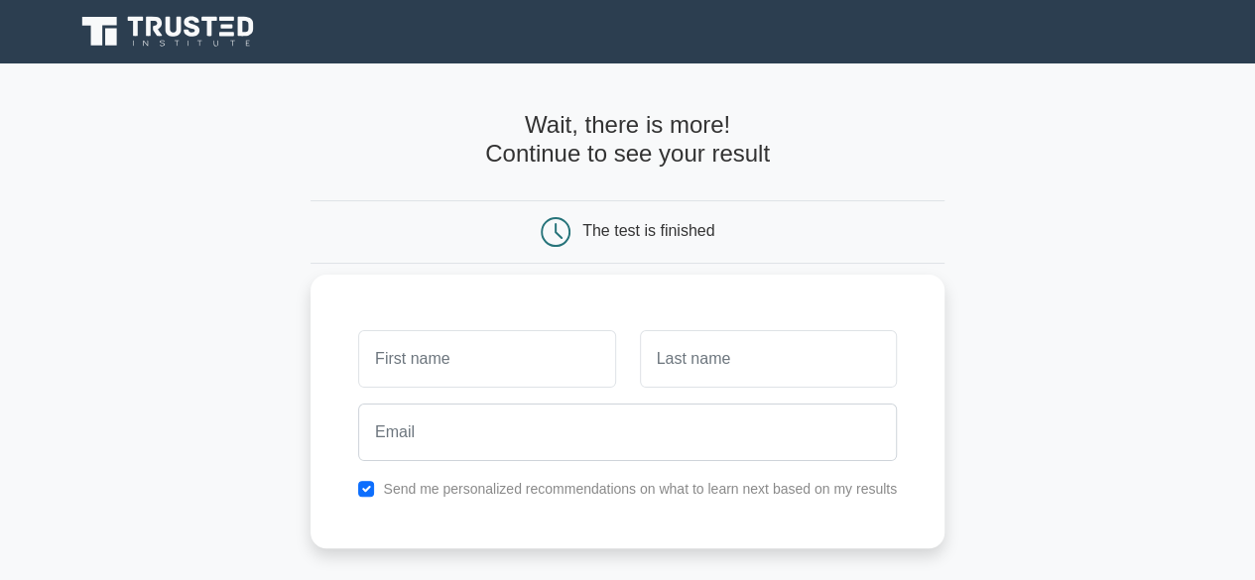
click at [471, 358] on input "text" at bounding box center [486, 359] width 257 height 58
click at [372, 493] on input "checkbox" at bounding box center [366, 489] width 16 height 16
checkbox input "false"
click at [442, 350] on input "text" at bounding box center [486, 359] width 257 height 58
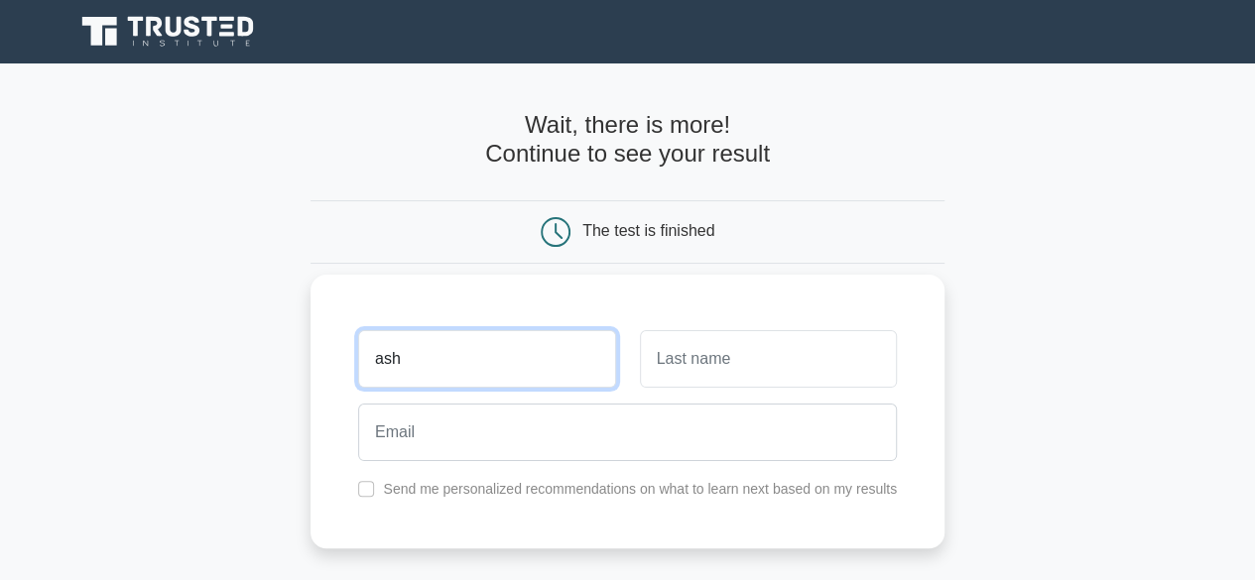
type input "ash"
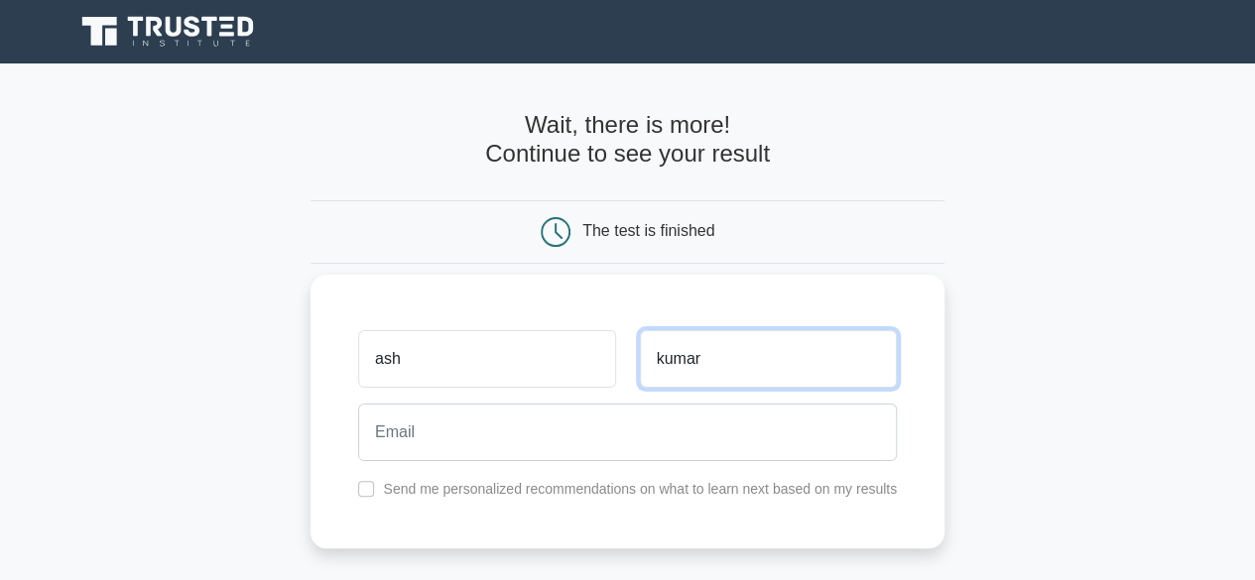
type input "kumar"
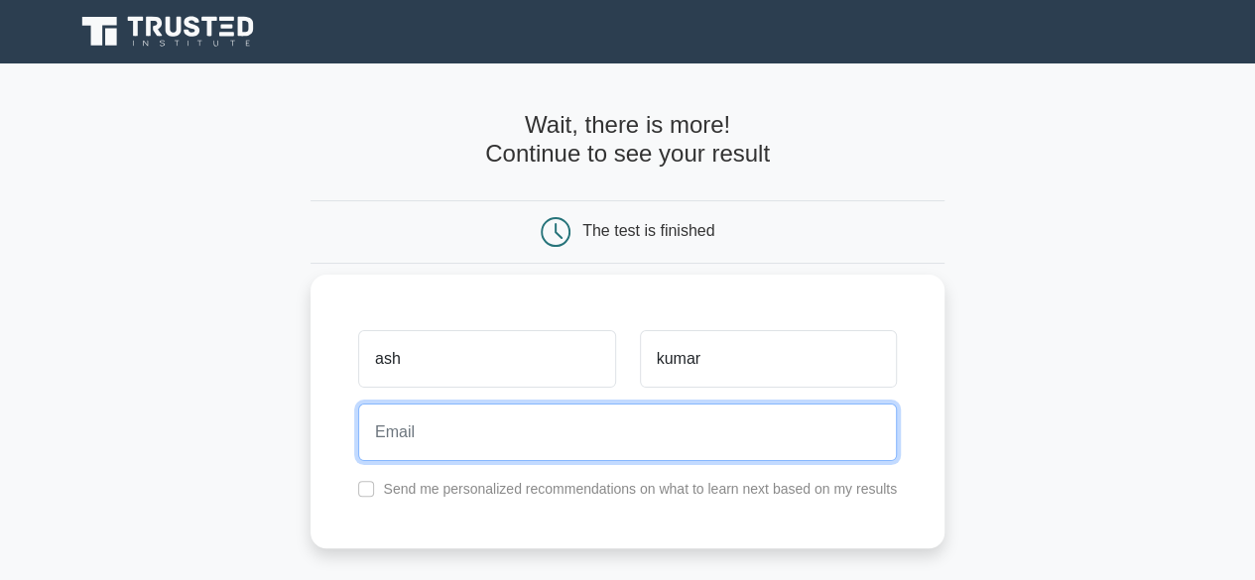
click at [434, 429] on input "email" at bounding box center [627, 433] width 539 height 58
type input "ashmaharaj27in@gmail.com"
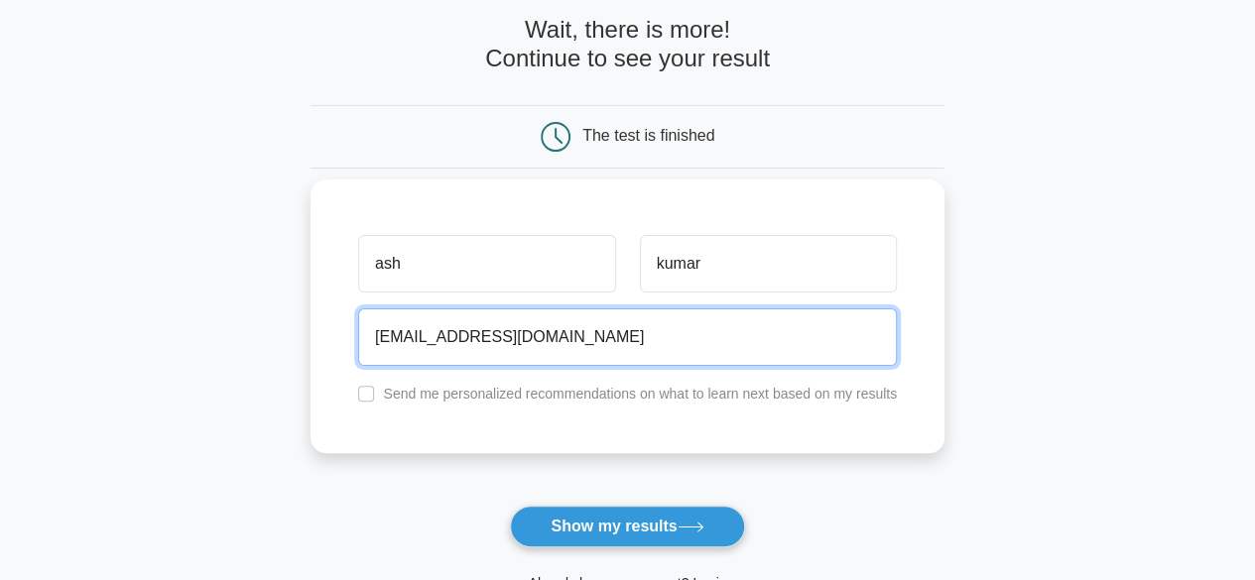
scroll to position [198, 0]
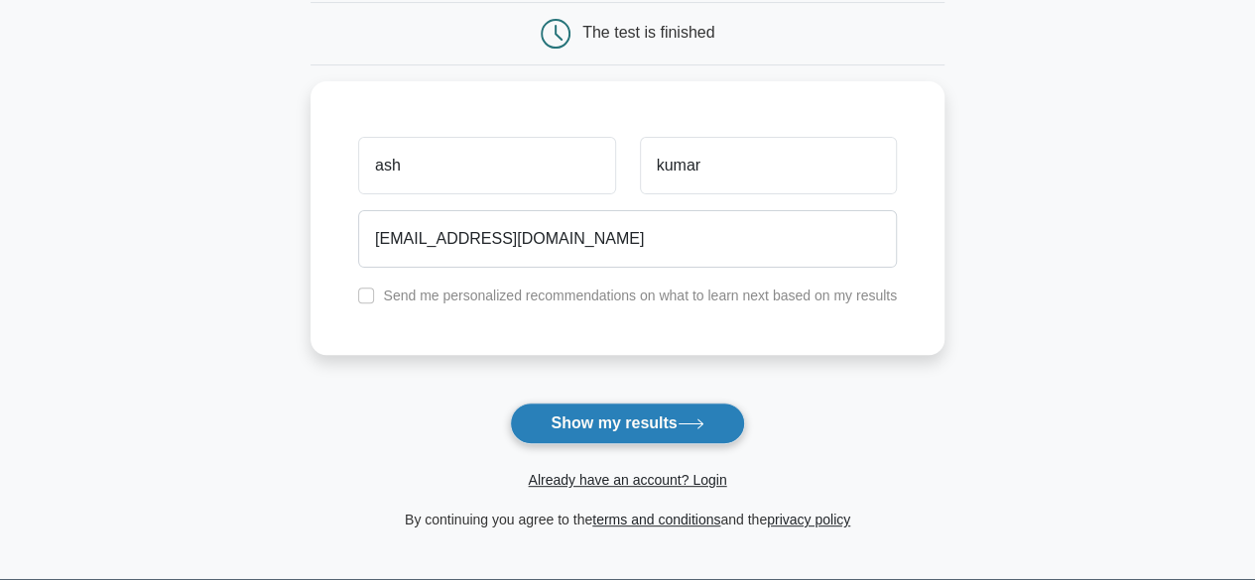
click at [569, 423] on button "Show my results" at bounding box center [627, 424] width 234 height 42
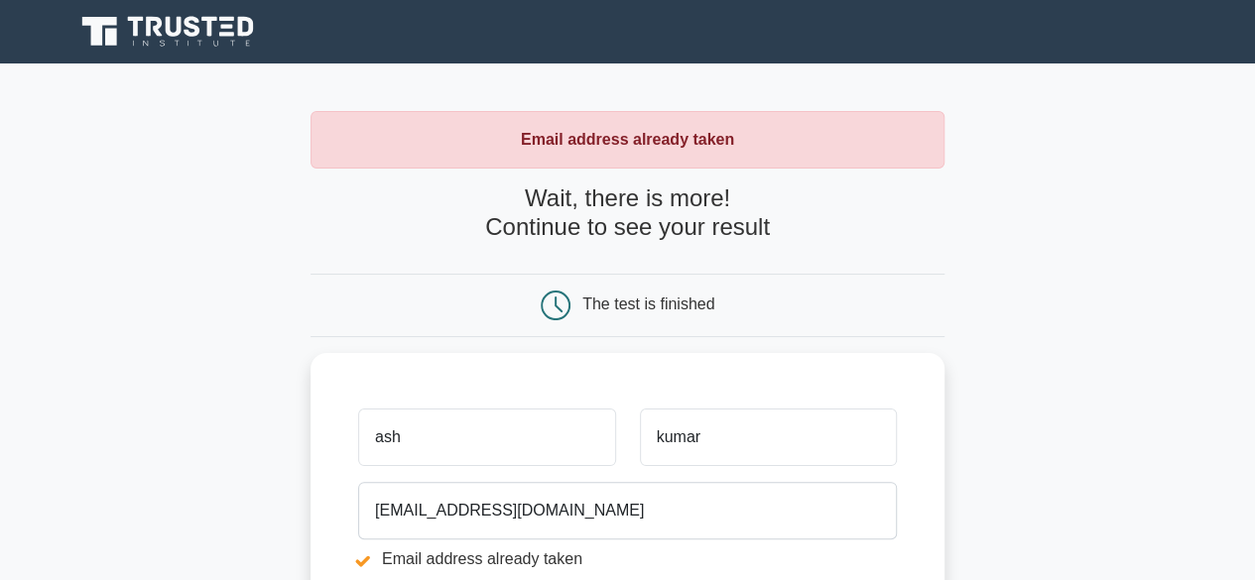
scroll to position [198, 0]
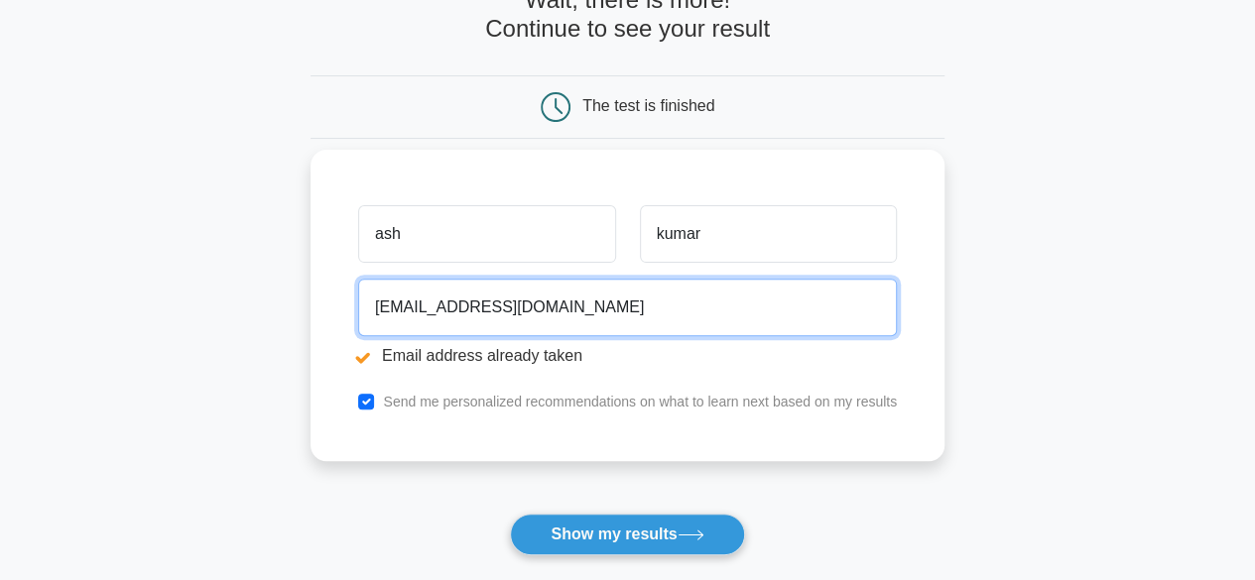
click at [482, 307] on input "ashmaharaj27in@gmail.com" at bounding box center [627, 308] width 539 height 58
click at [464, 305] on input "ashmaharaj27in@gmail.com" at bounding box center [627, 308] width 539 height 58
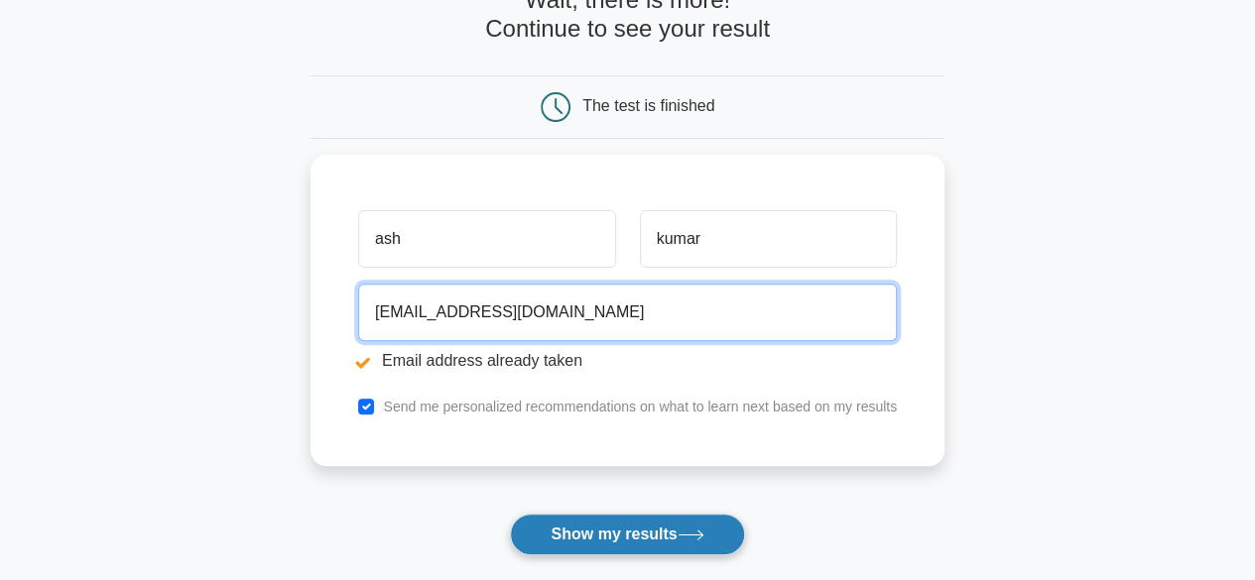
type input "ashmaharaj37in@gmail.com"
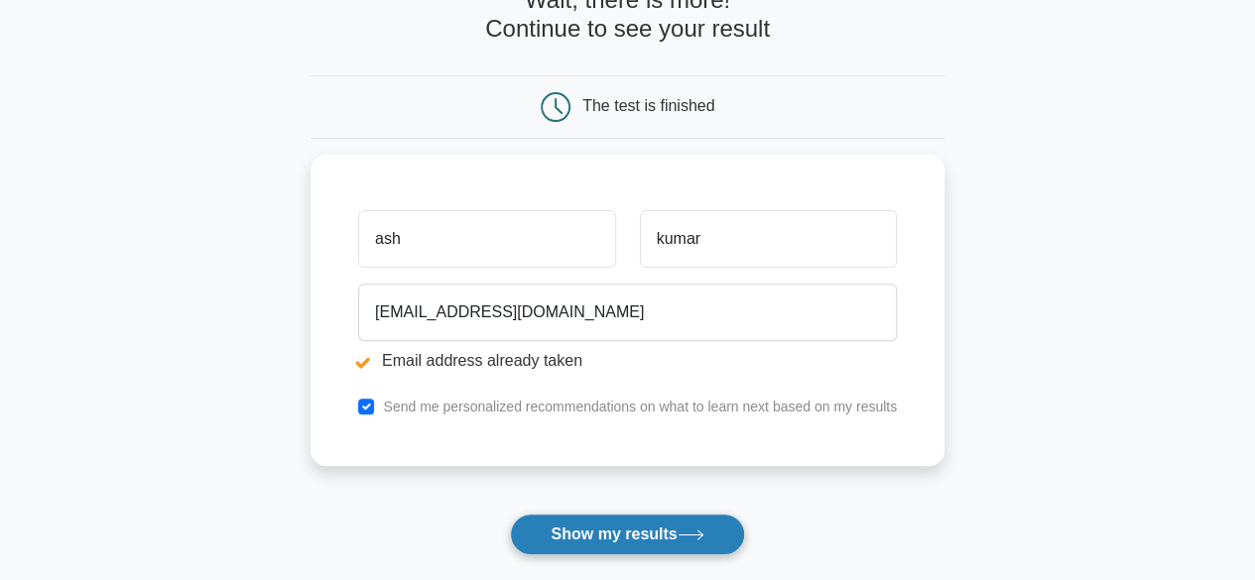
click at [580, 543] on button "Show my results" at bounding box center [627, 535] width 234 height 42
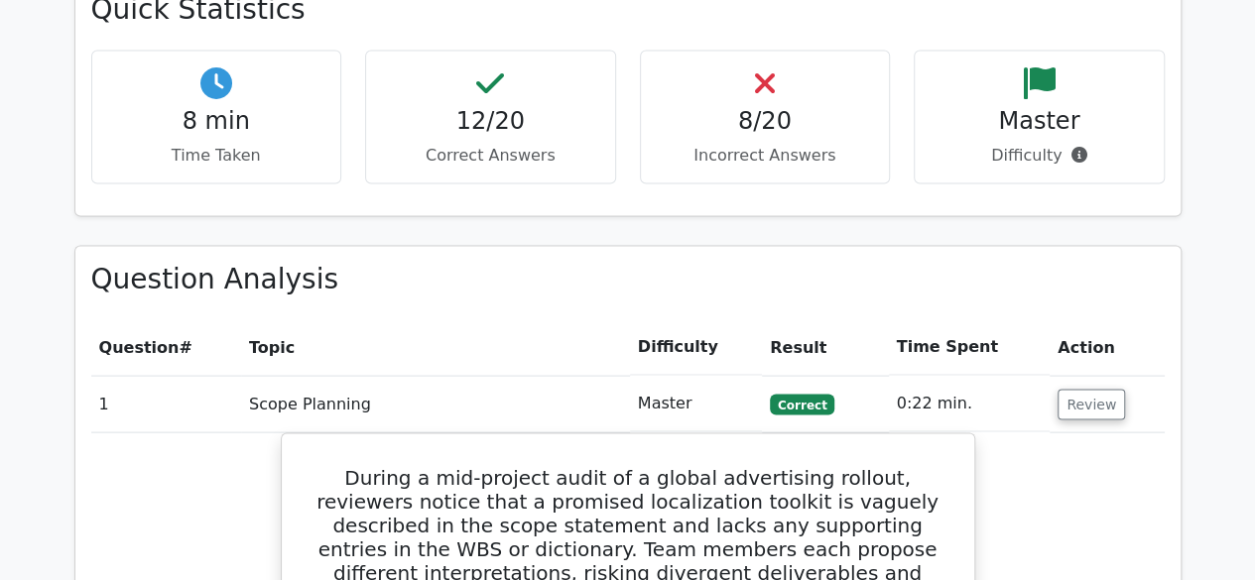
scroll to position [1686, 0]
